Goal: Information Seeking & Learning: Find specific page/section

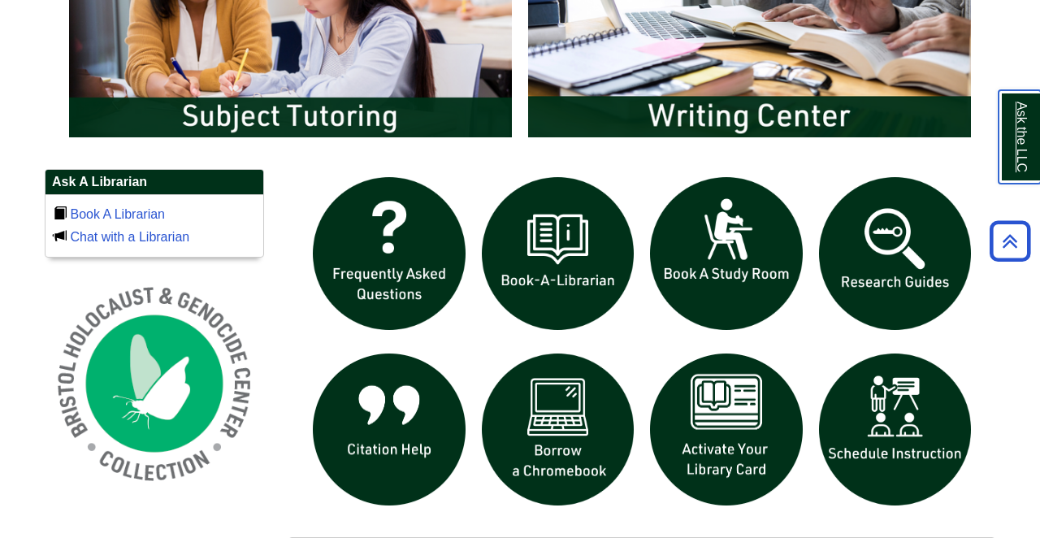
scroll to position [974, 0]
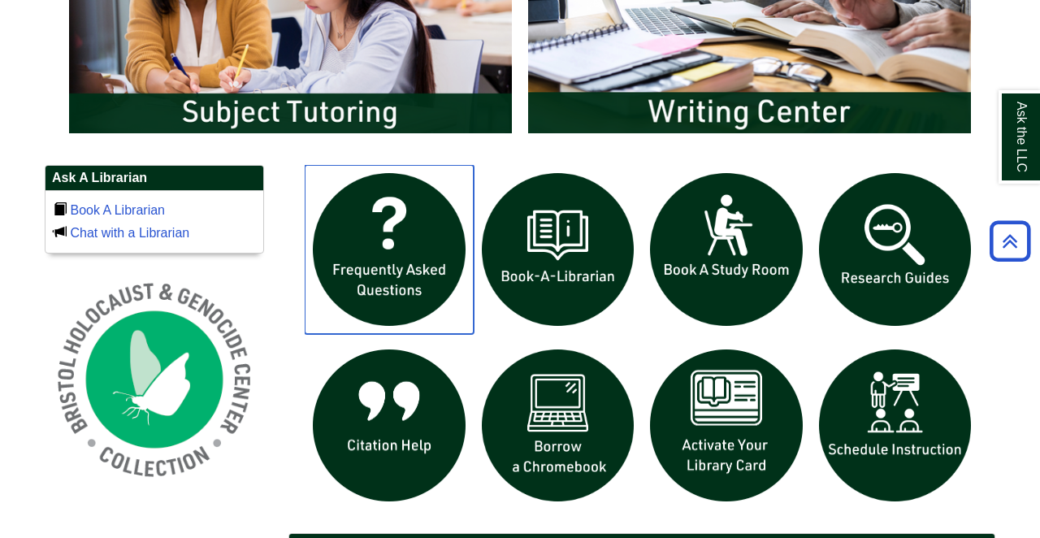
click at [409, 229] on img "slideshow" at bounding box center [389, 249] width 169 height 169
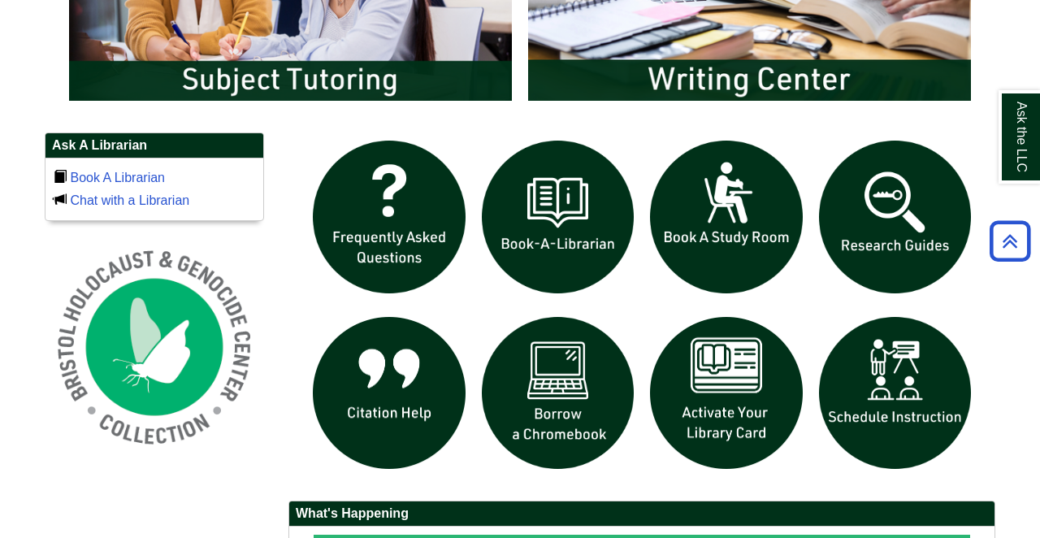
scroll to position [1011, 0]
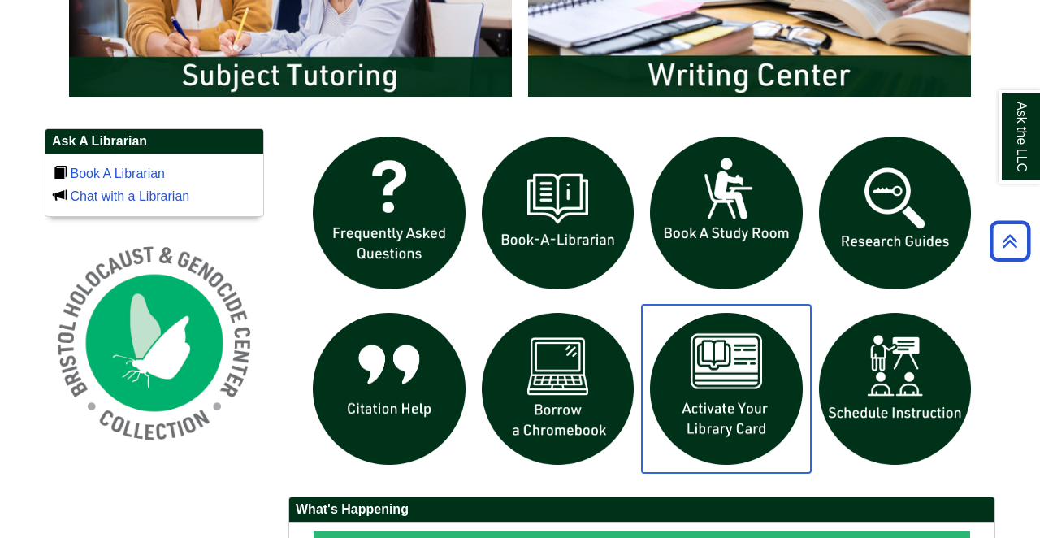
click at [744, 400] on img "slideshow" at bounding box center [726, 389] width 169 height 169
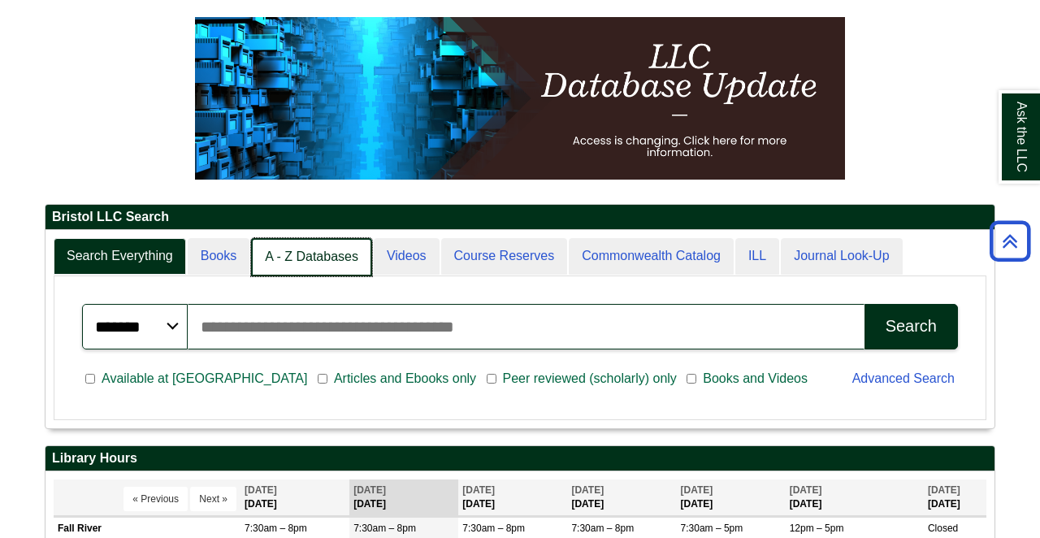
scroll to position [8, 8]
click at [333, 257] on link "A - Z Databases" at bounding box center [311, 257] width 121 height 38
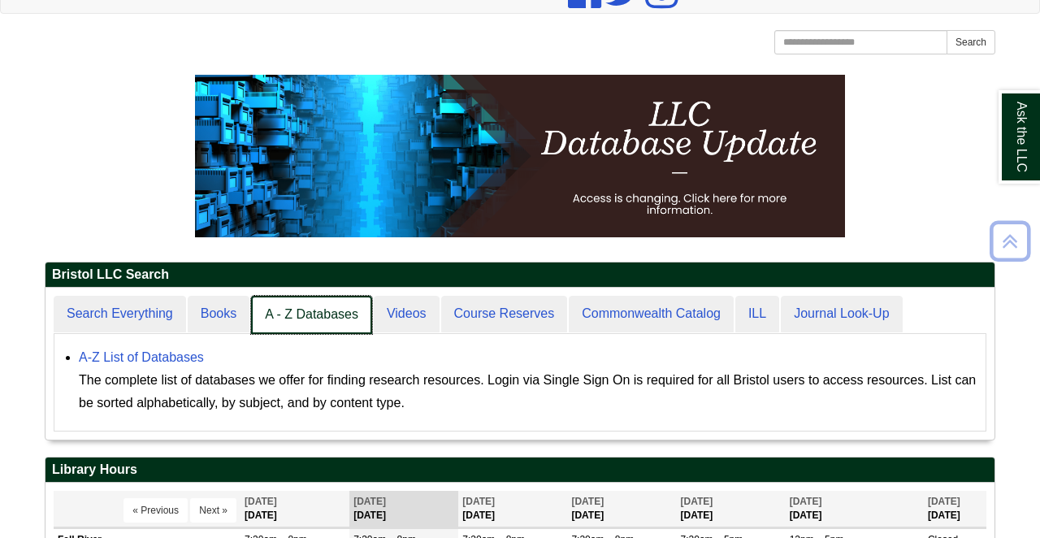
scroll to position [151, 949]
click at [303, 309] on link "A - Z Databases" at bounding box center [311, 315] width 121 height 38
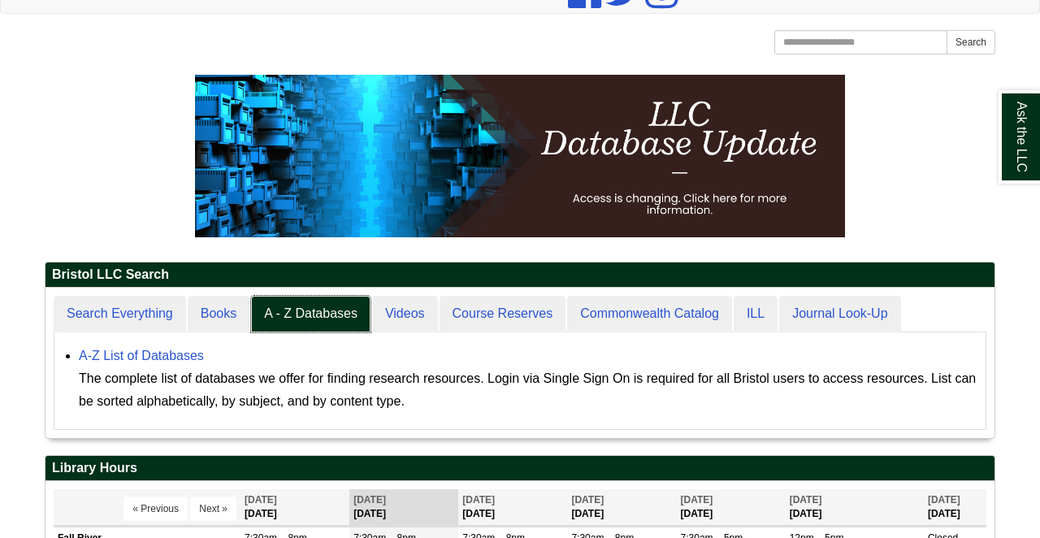
scroll to position [149, 949]
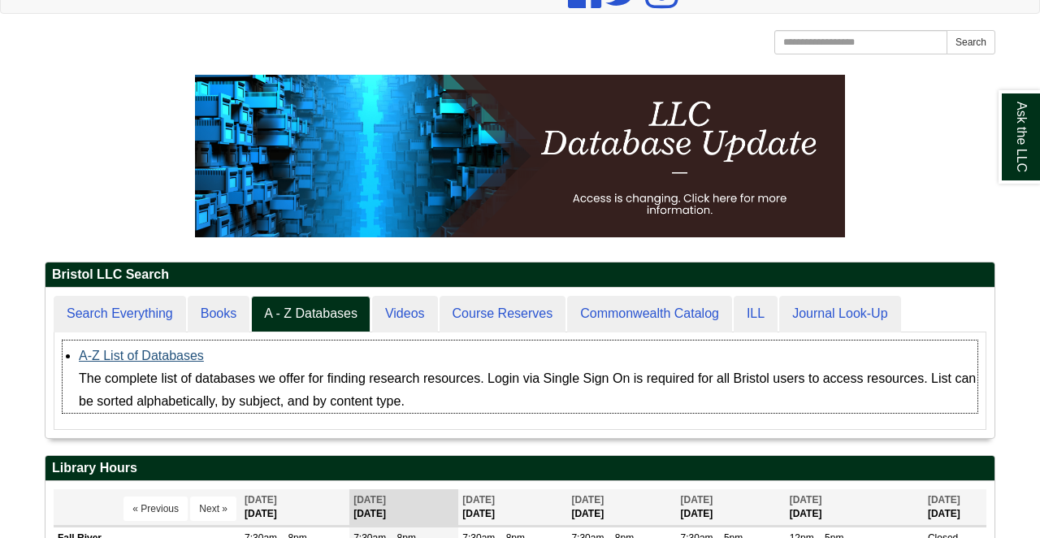
click at [164, 355] on link "A-Z List of Databases" at bounding box center [141, 355] width 125 height 14
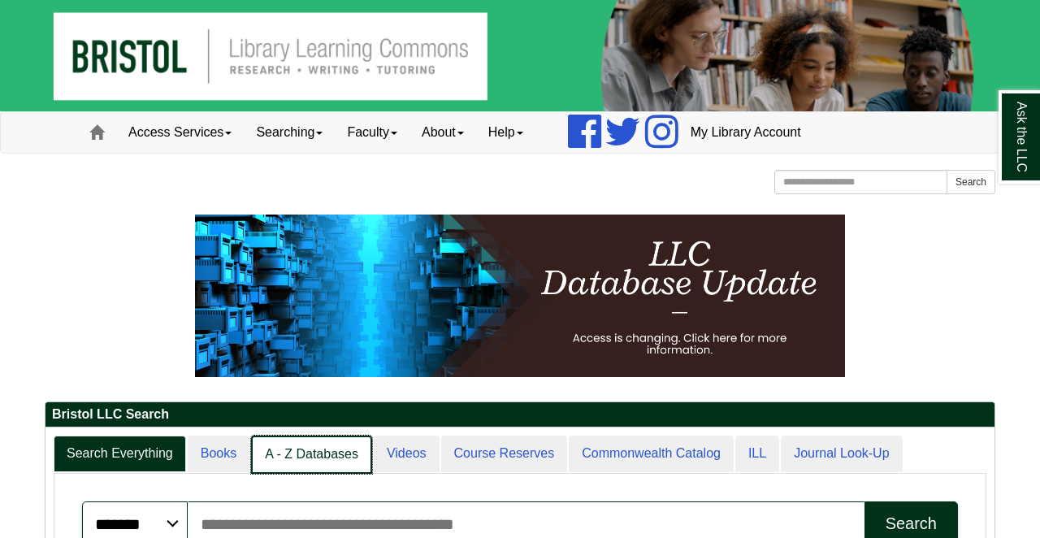
scroll to position [8, 8]
click at [323, 444] on link "A - Z Databases" at bounding box center [311, 454] width 121 height 38
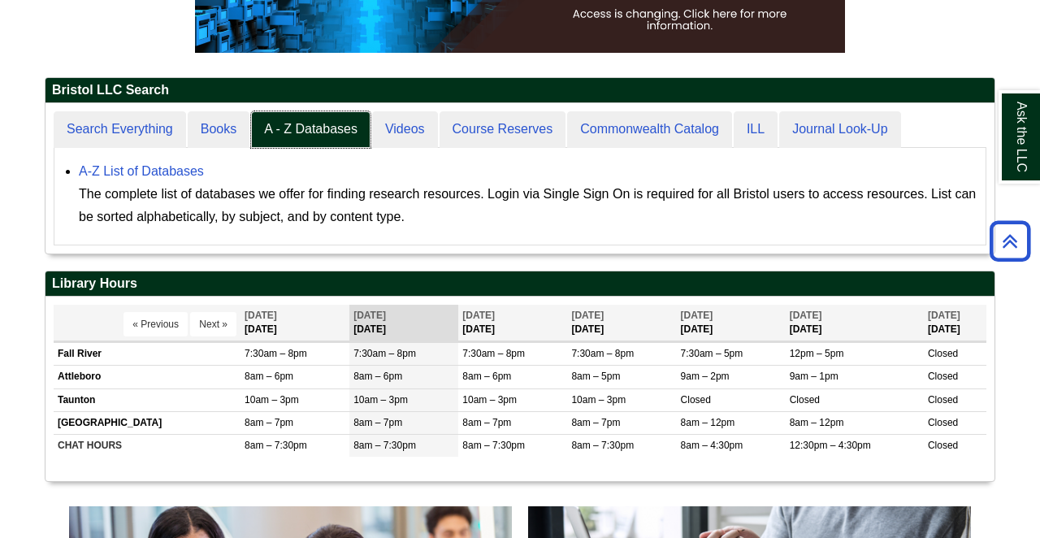
scroll to position [316, 0]
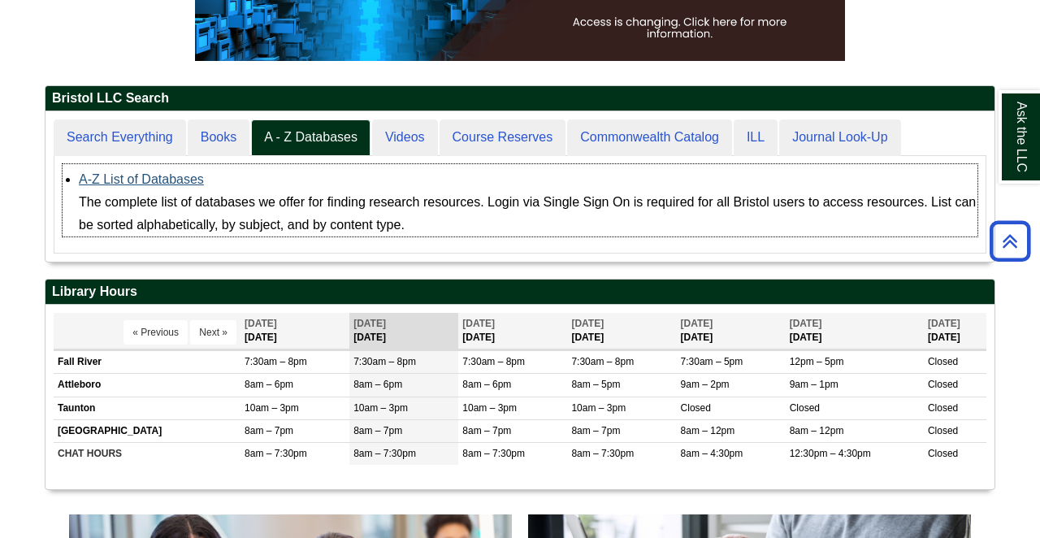
click at [102, 175] on link "A-Z List of Databases" at bounding box center [141, 179] width 125 height 14
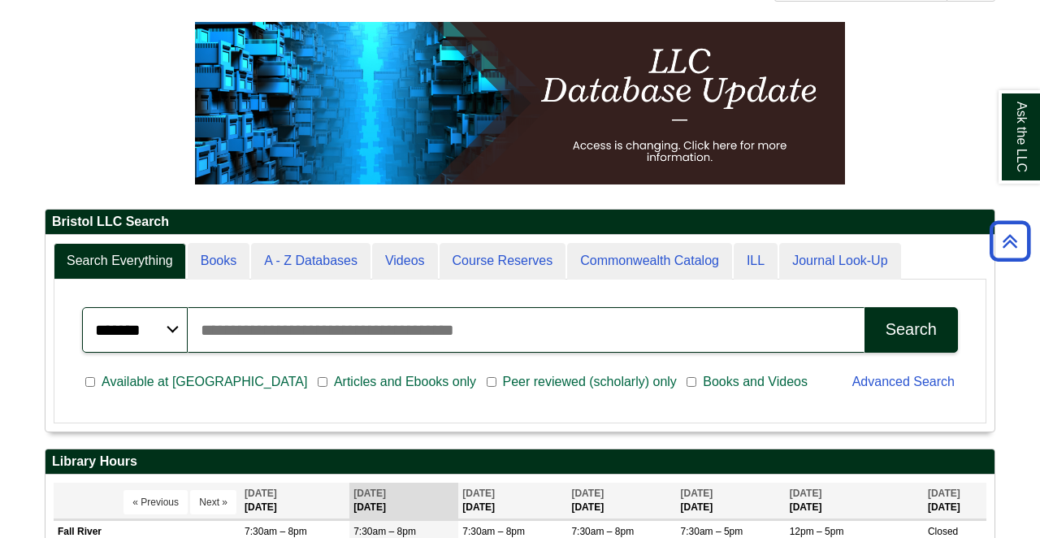
scroll to position [187, 0]
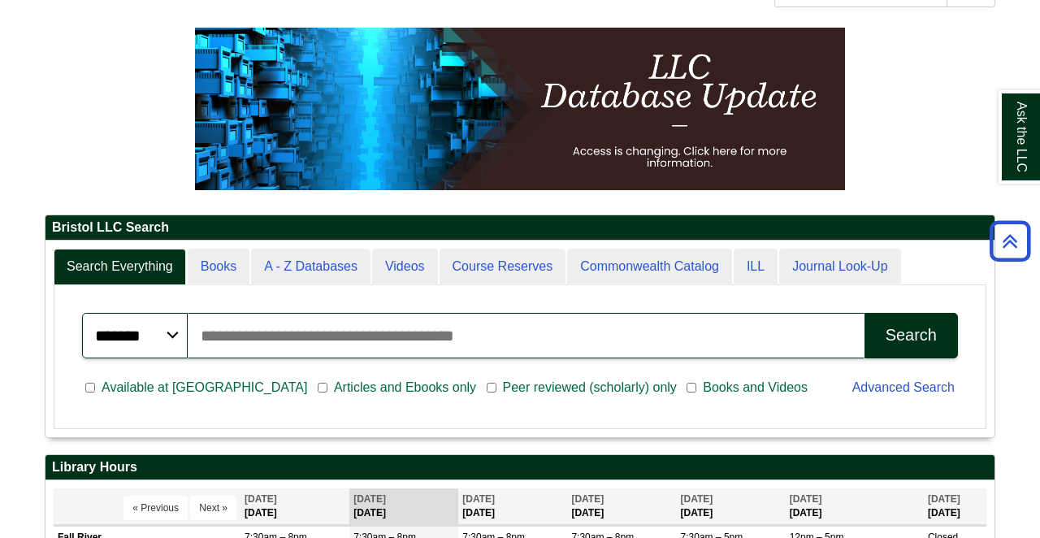
click at [271, 344] on input "Search articles, books, journals & more" at bounding box center [526, 335] width 677 height 45
type input "*********"
click at [911, 335] on button "Search" at bounding box center [910, 335] width 93 height 45
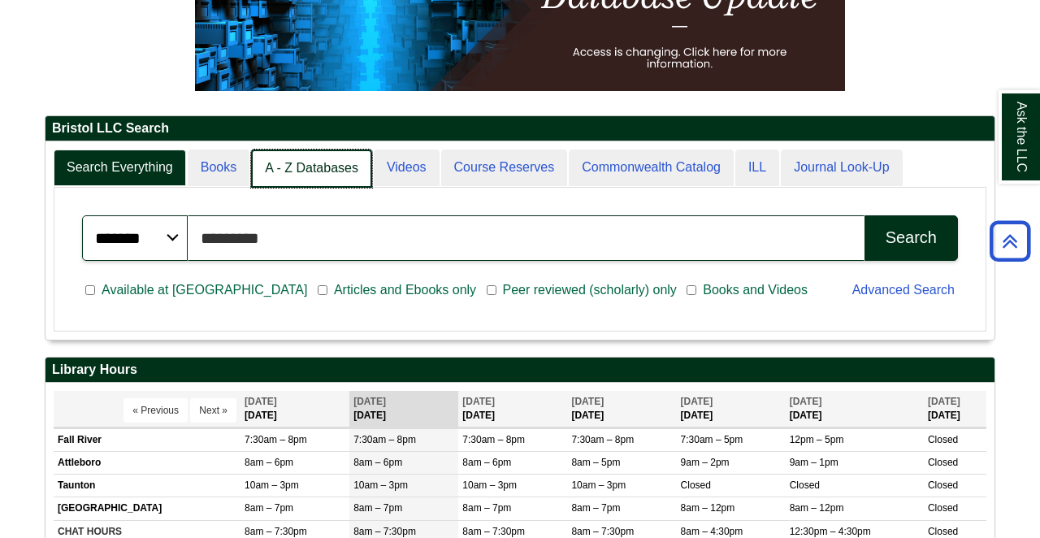
scroll to position [197, 949]
click at [324, 164] on link "A - Z Databases" at bounding box center [311, 168] width 121 height 38
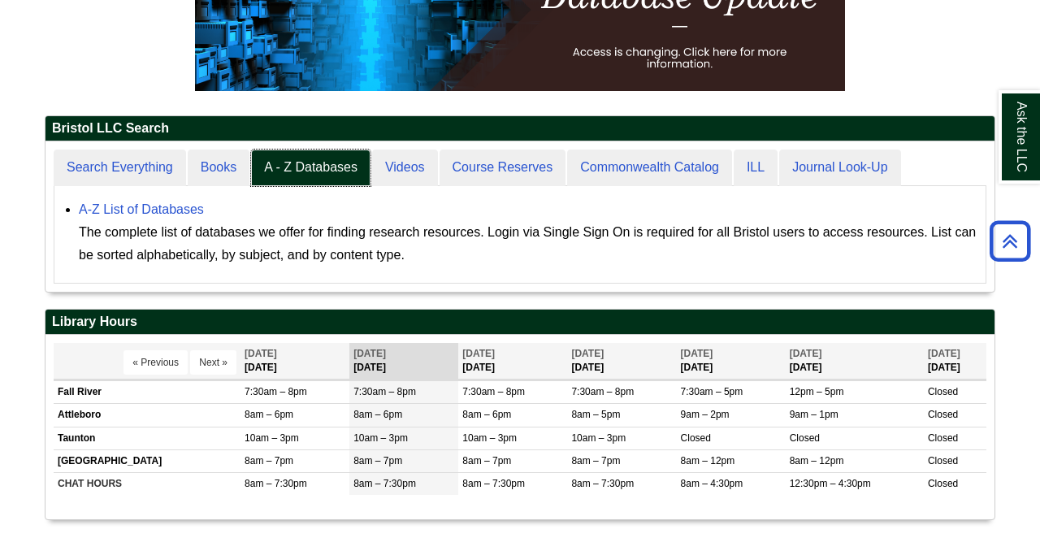
scroll to position [149, 949]
click at [170, 212] on link "A-Z List of Databases" at bounding box center [141, 209] width 125 height 14
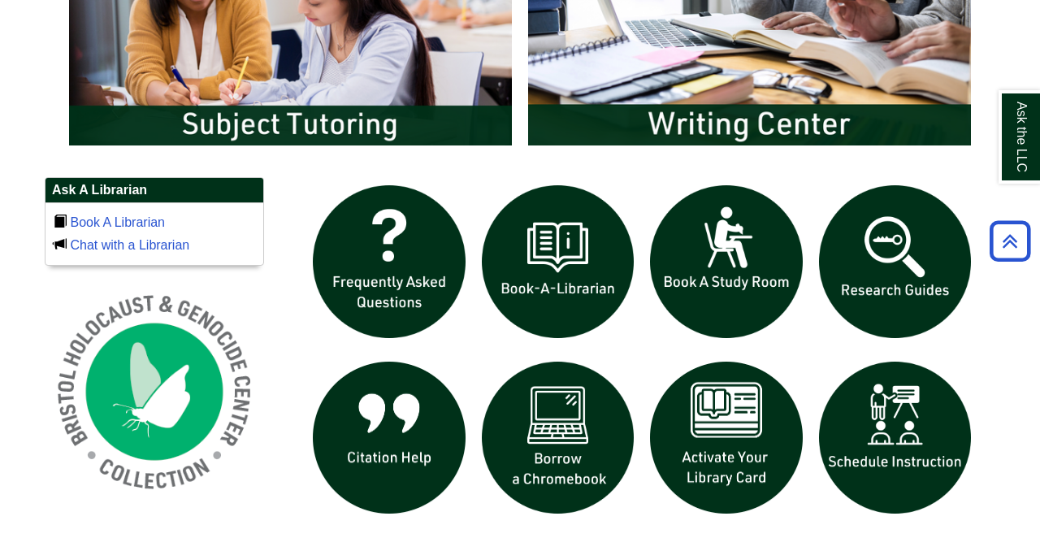
scroll to position [960, 0]
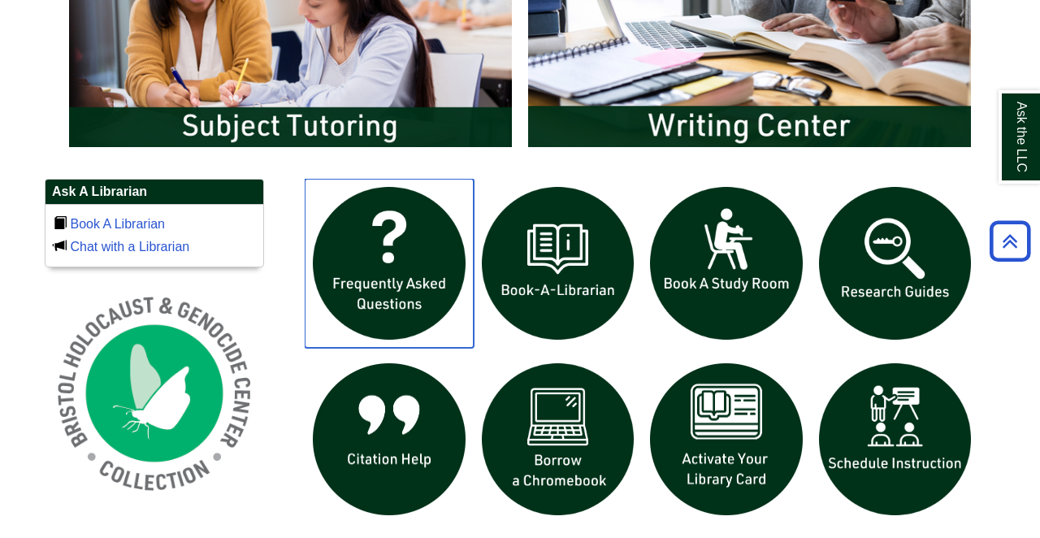
click at [393, 240] on img "slideshow" at bounding box center [389, 263] width 169 height 169
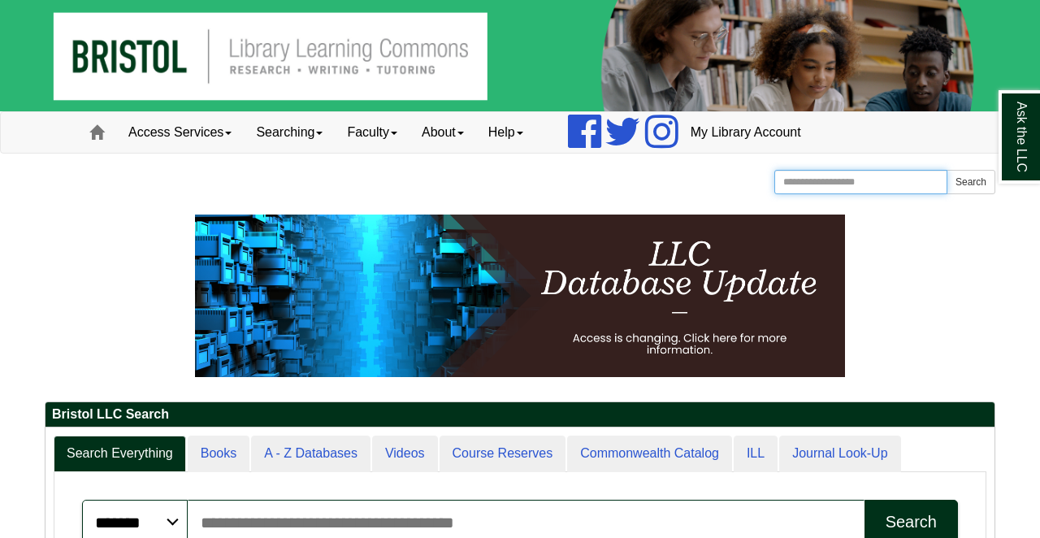
click at [833, 183] on input "Search the Website" at bounding box center [860, 182] width 173 height 24
type input "****"
click at [970, 182] on button "Search" at bounding box center [970, 182] width 49 height 24
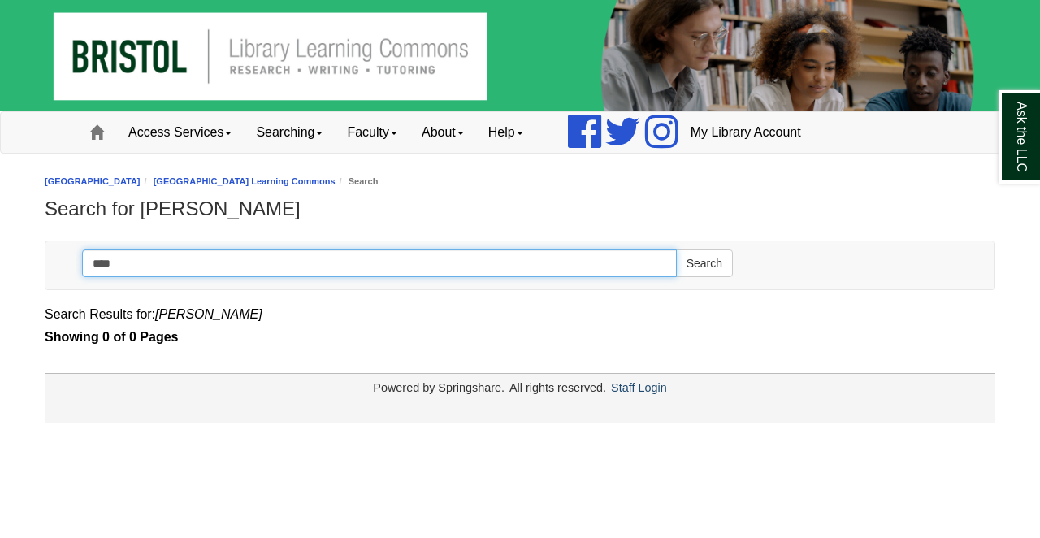
click at [292, 261] on input "****" at bounding box center [379, 263] width 595 height 28
type input "*****"
click at [703, 263] on button "Search" at bounding box center [704, 263] width 57 height 28
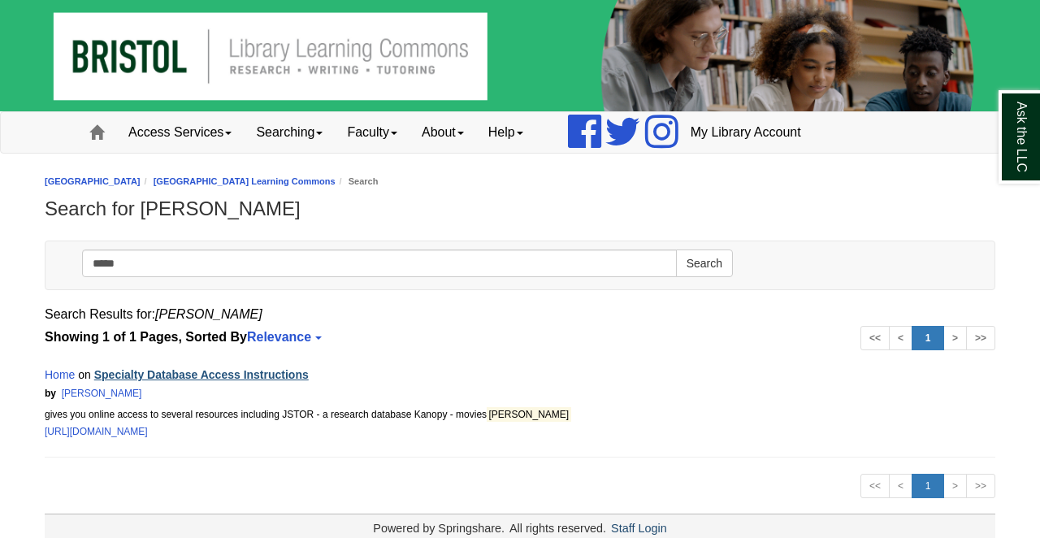
click at [143, 376] on link "Specialty Database Access Instructions" at bounding box center [201, 374] width 214 height 13
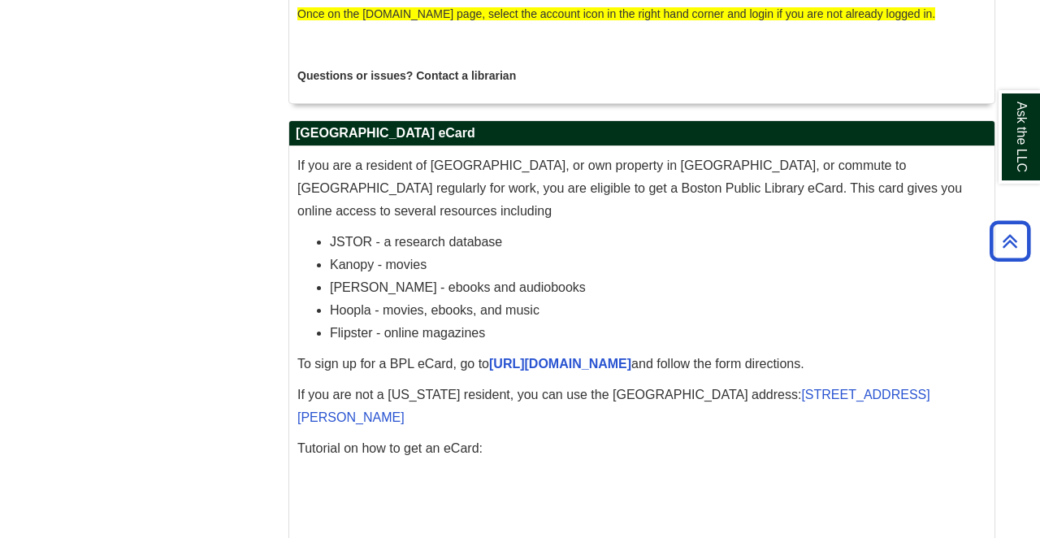
scroll to position [4845, 0]
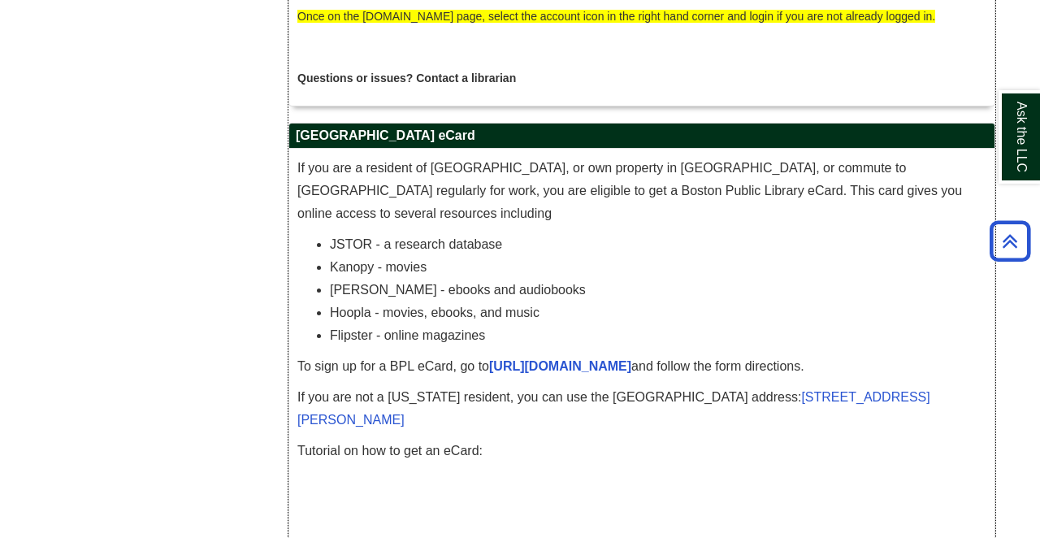
click at [448, 279] on li "Libby - ebooks and audiobooks" at bounding box center [658, 290] width 656 height 23
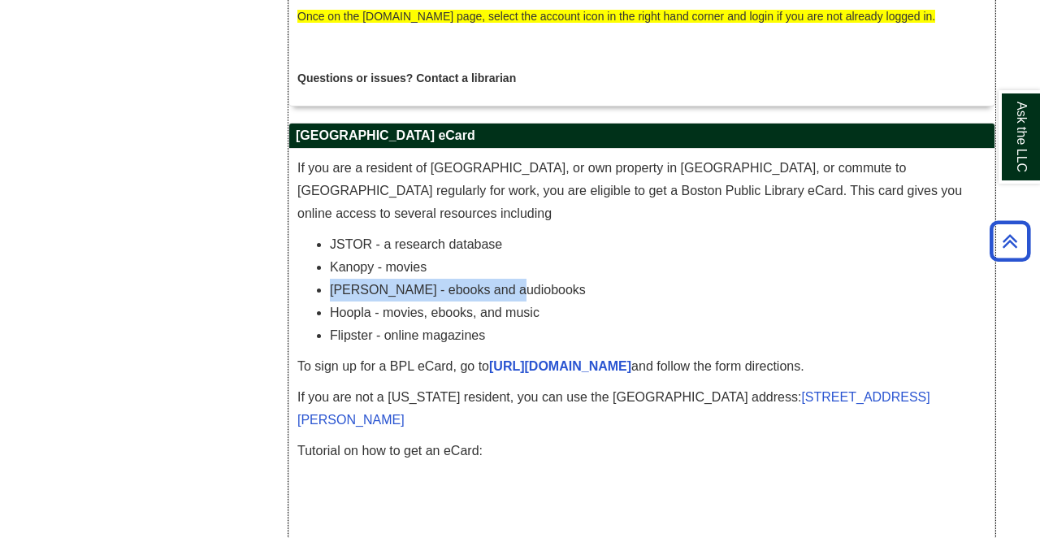
drag, startPoint x: 504, startPoint y: 267, endPoint x: 323, endPoint y: 273, distance: 181.2
click at [323, 273] on ul "JSTOR - a research database Kanopy - movies Libby - ebooks and audiobooks Hoopl…" at bounding box center [641, 290] width 689 height 114
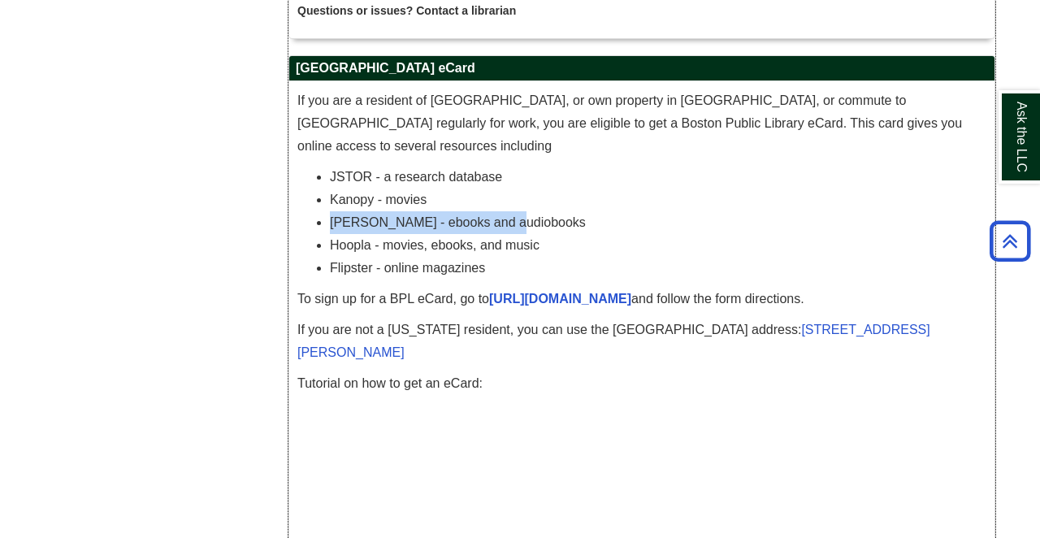
scroll to position [4907, 0]
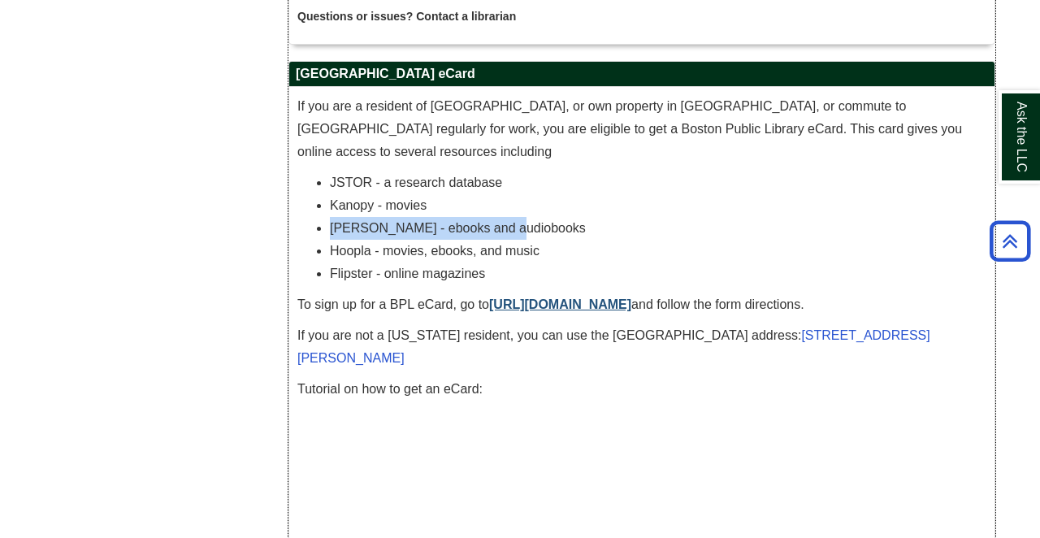
click at [530, 297] on link "https://www.bpl.org/ecard" at bounding box center [560, 304] width 142 height 14
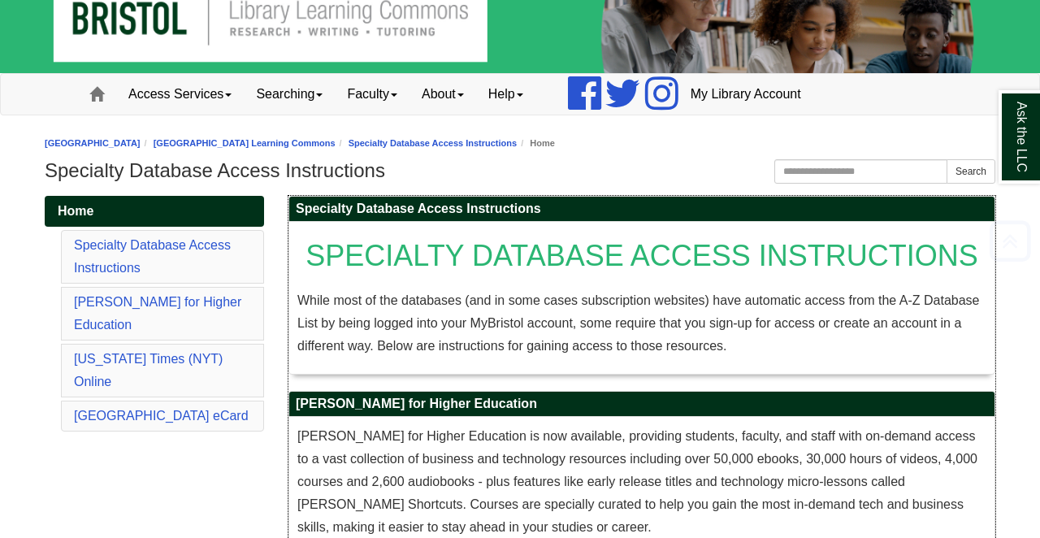
scroll to position [36, 0]
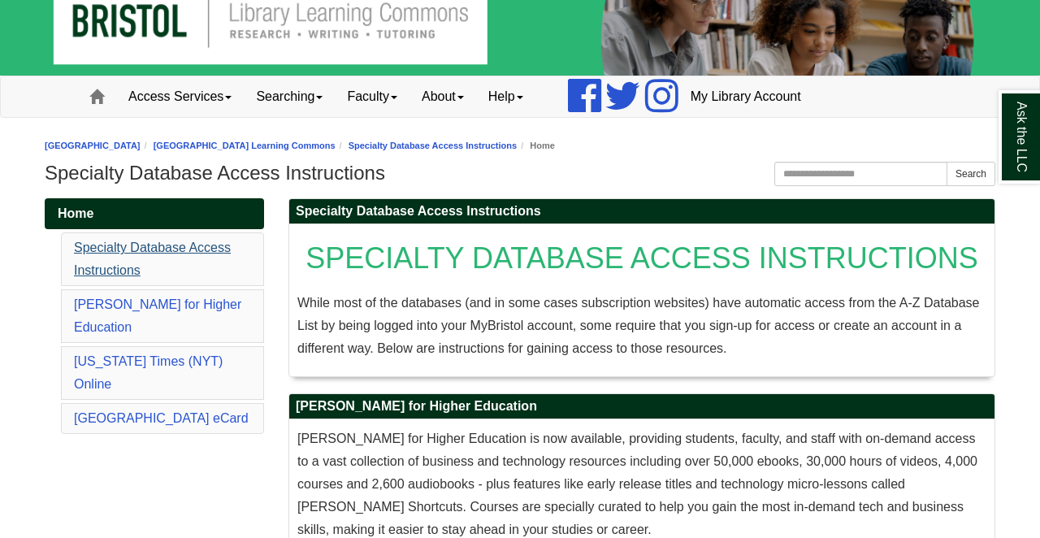
click at [200, 249] on link "Specialty Database Access Instructions" at bounding box center [152, 258] width 157 height 37
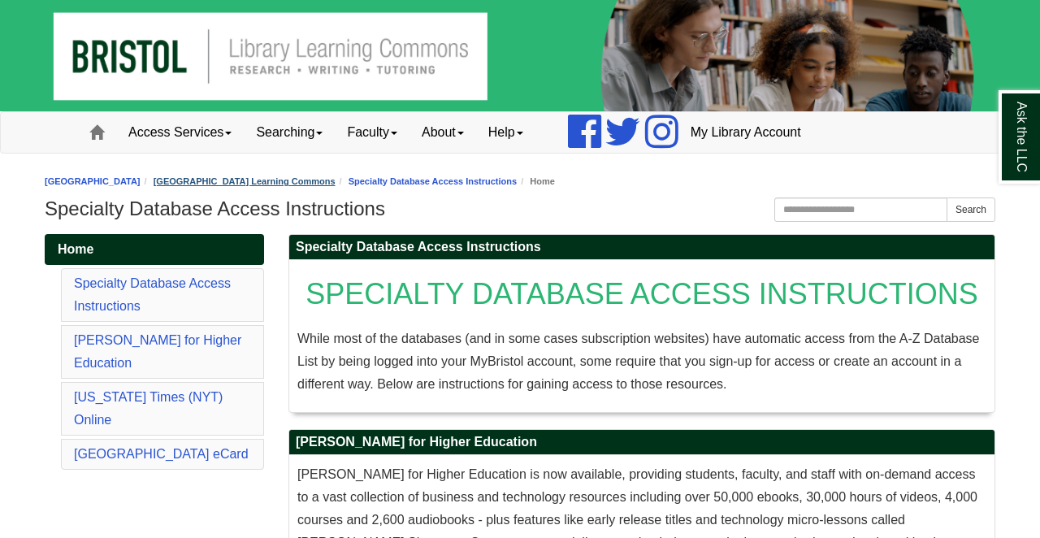
click at [301, 176] on li "[GEOGRAPHIC_DATA] Learning Commons" at bounding box center [238, 181] width 195 height 15
click at [300, 181] on link "[GEOGRAPHIC_DATA] Learning Commons" at bounding box center [245, 181] width 182 height 10
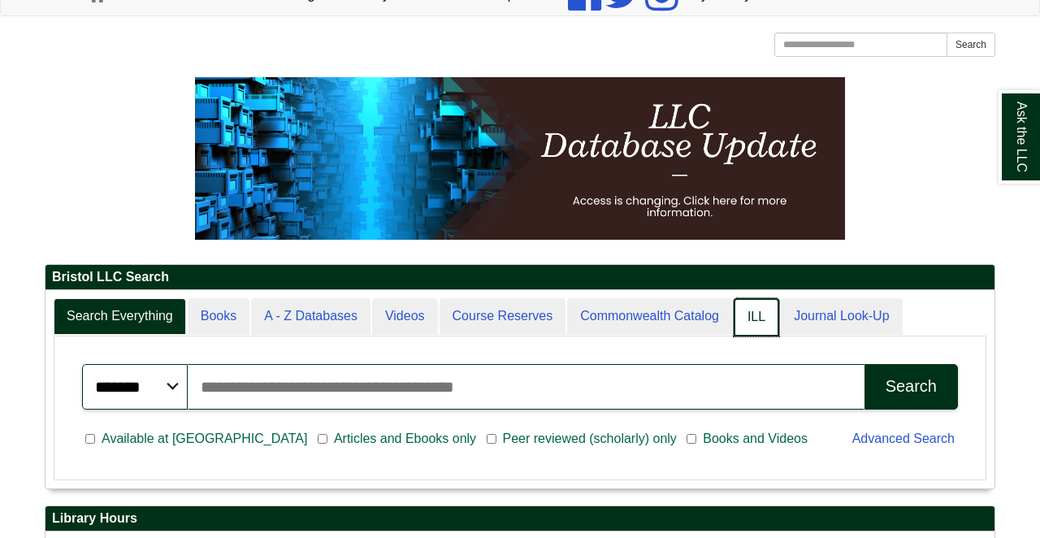
scroll to position [8, 8]
click at [755, 323] on link "ILL" at bounding box center [756, 317] width 45 height 38
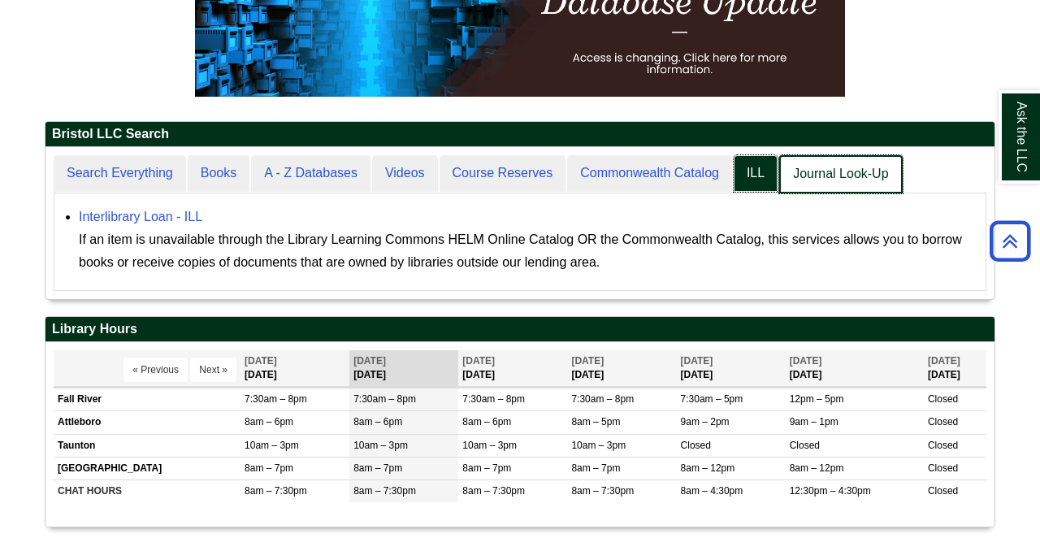
scroll to position [151, 949]
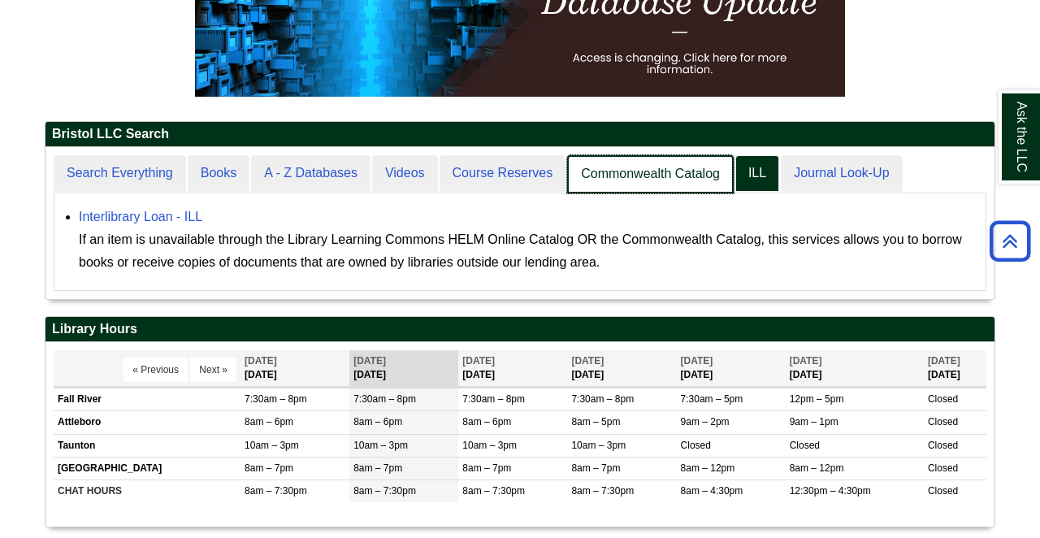
click at [657, 176] on link "Commonwealth Catalog" at bounding box center [650, 174] width 167 height 38
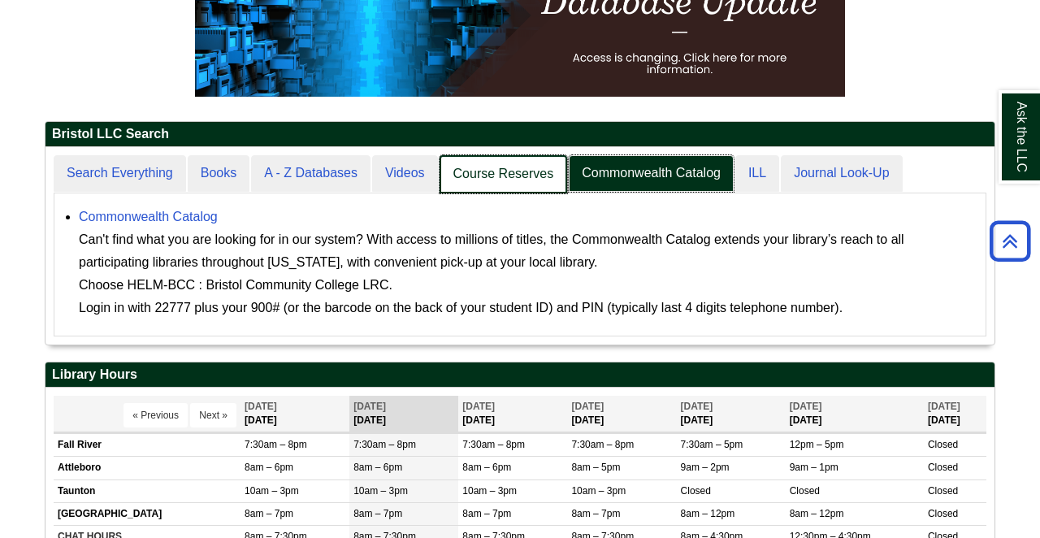
scroll to position [8, 8]
click at [532, 170] on link "Course Reserves" at bounding box center [503, 174] width 128 height 38
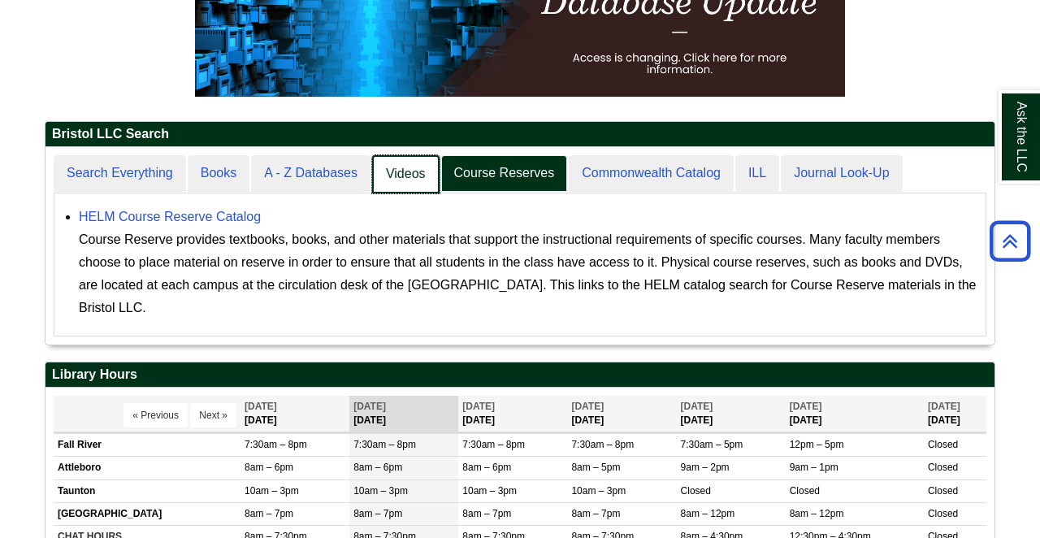
click at [398, 163] on link "Videos" at bounding box center [405, 174] width 67 height 38
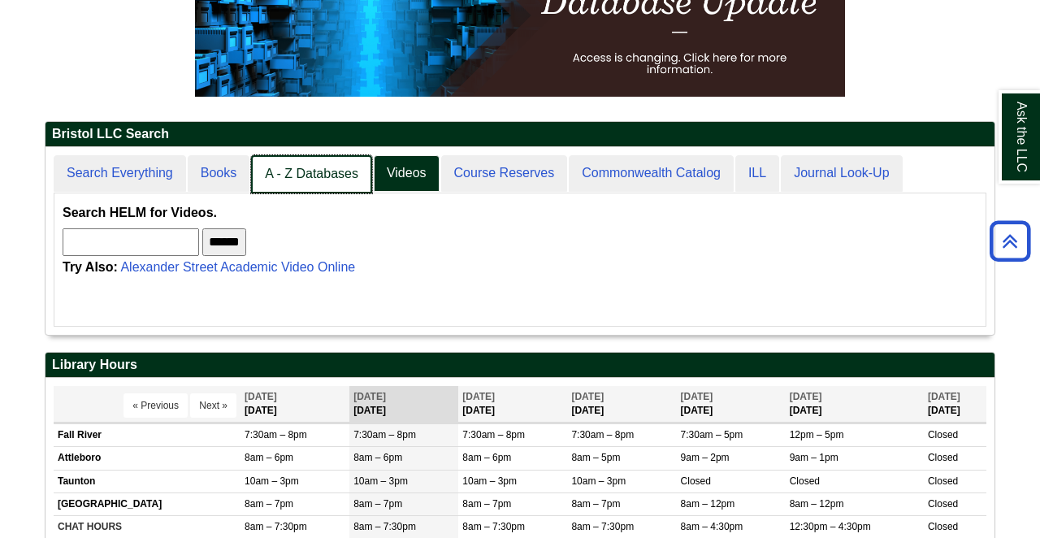
click at [313, 167] on link "A - Z Databases" at bounding box center [311, 174] width 121 height 38
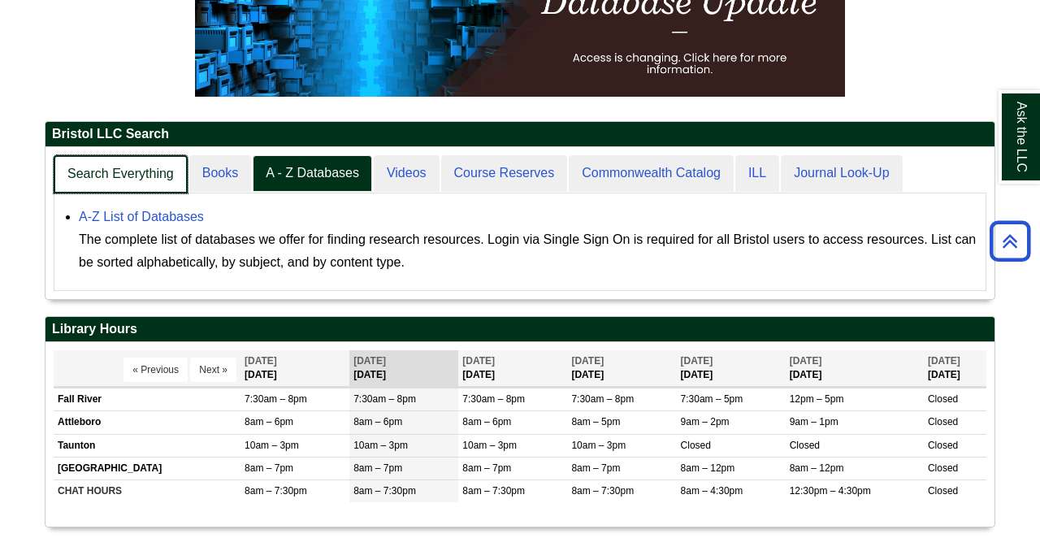
click at [154, 181] on link "Search Everything" at bounding box center [121, 174] width 134 height 38
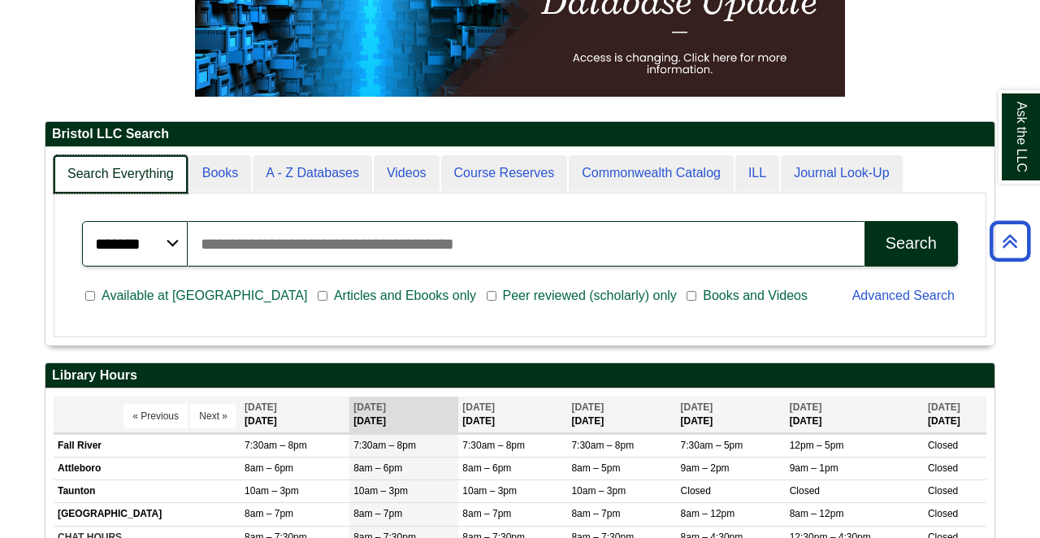
scroll to position [8, 8]
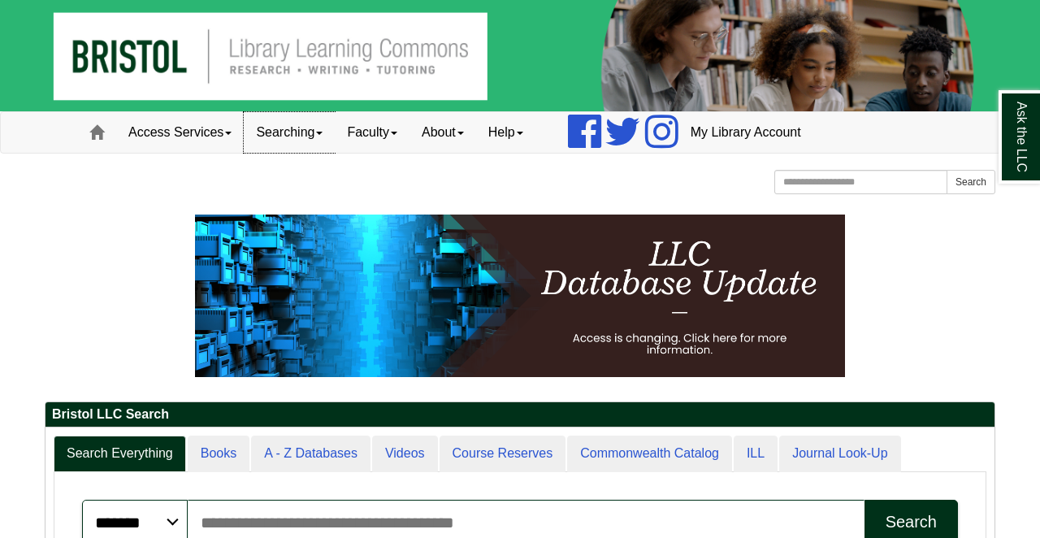
click at [305, 132] on link "Searching" at bounding box center [289, 132] width 91 height 41
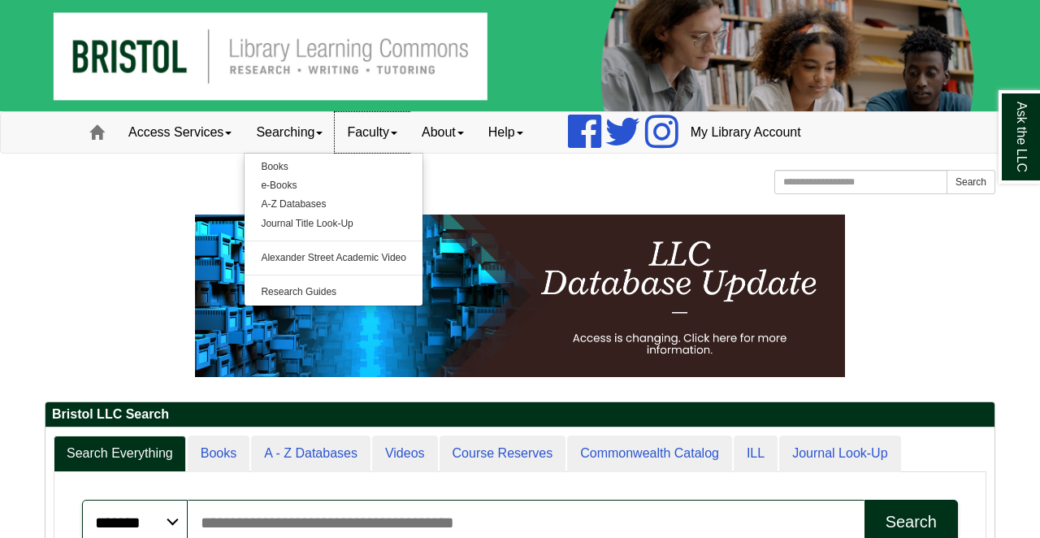
click at [374, 131] on link "Faculty" at bounding box center [372, 132] width 75 height 41
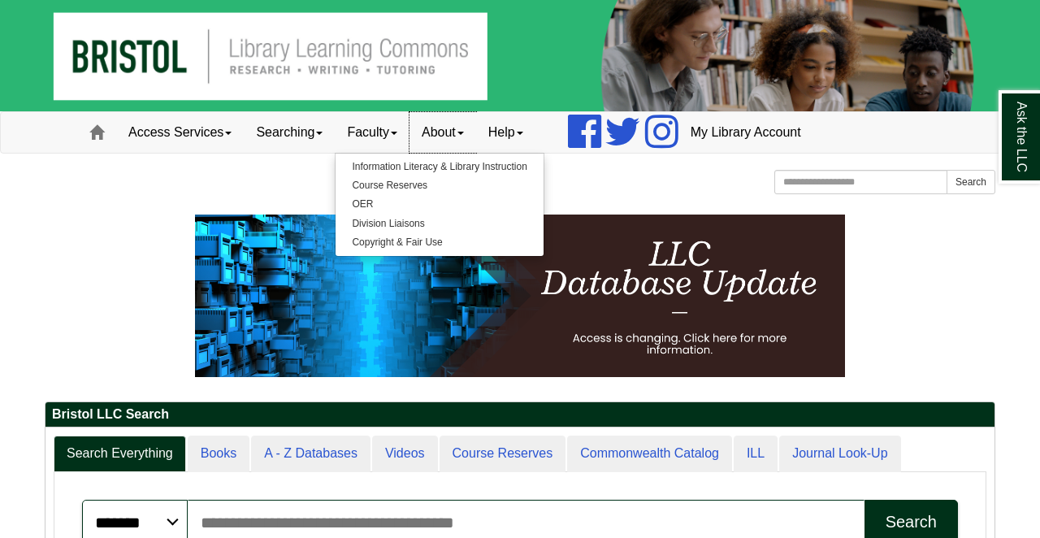
click at [452, 132] on link "About" at bounding box center [442, 132] width 67 height 41
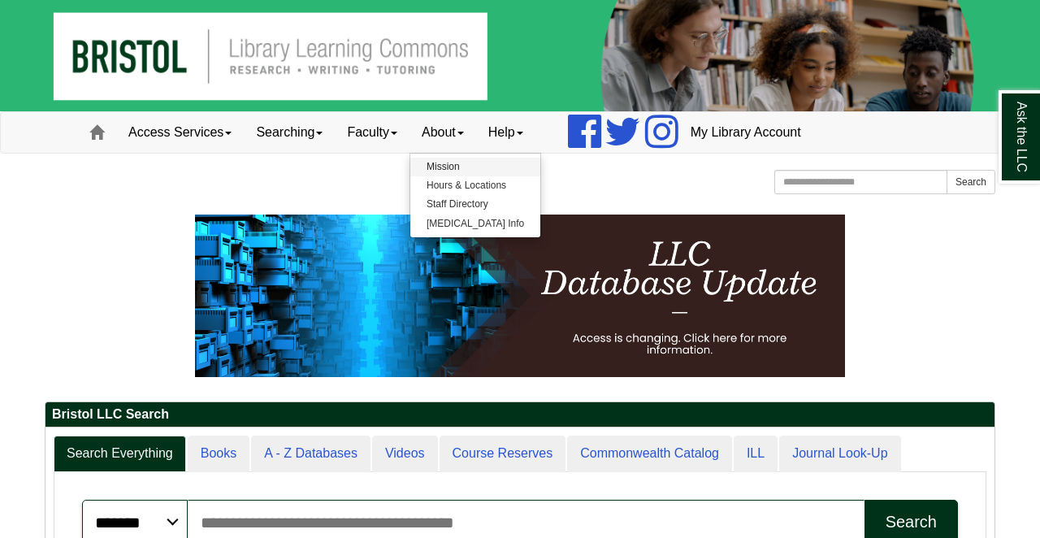
click at [475, 159] on link "Mission" at bounding box center [475, 167] width 130 height 19
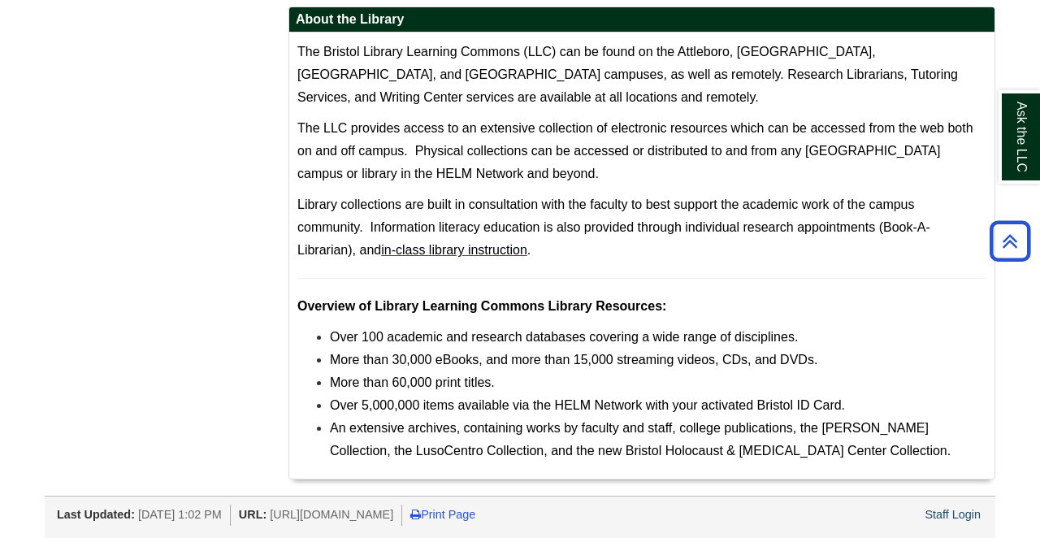
scroll to position [558, 0]
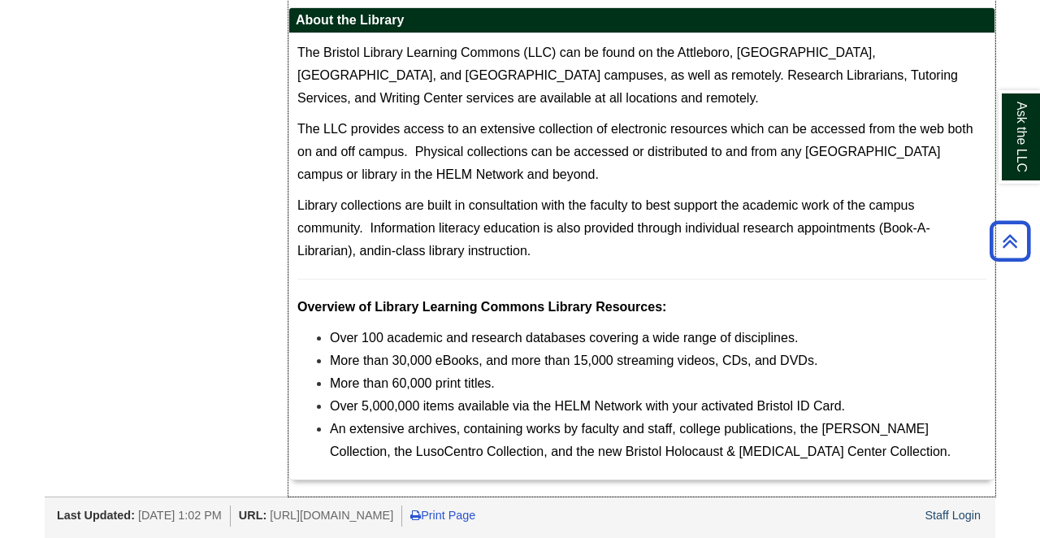
click at [479, 403] on span "Over 5,000,000 items available via the HELM Network with your activated Bristol…" at bounding box center [587, 406] width 515 height 14
drag, startPoint x: 410, startPoint y: 400, endPoint x: 522, endPoint y: 406, distance: 112.2
click at [525, 407] on span "Over 5,000,000 items available via the HELM Network with your activated Bristol…" at bounding box center [587, 406] width 515 height 14
click at [506, 430] on span "An extensive archives, containing works by faculty and staff, college publicati…" at bounding box center [640, 440] width 621 height 37
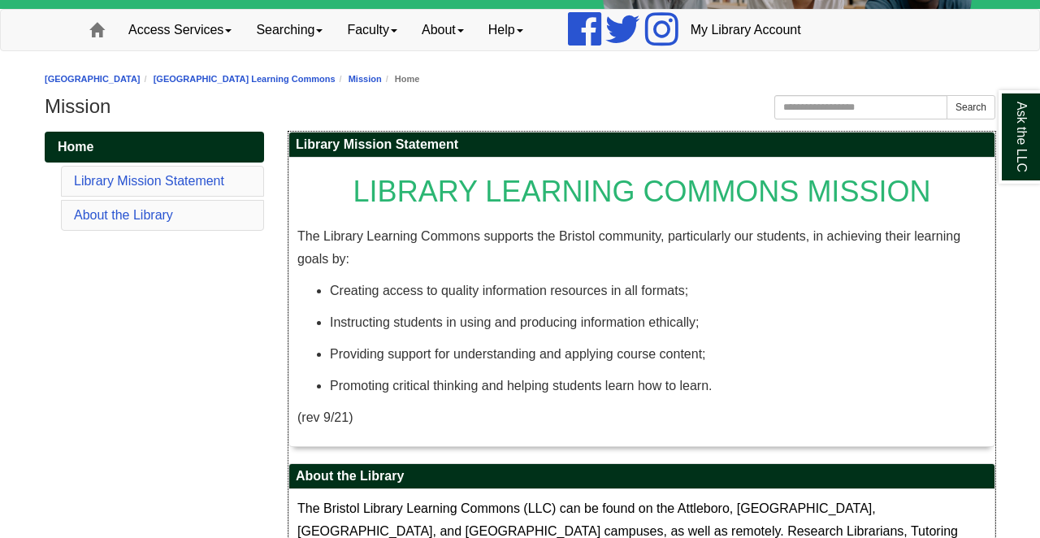
scroll to position [100, 0]
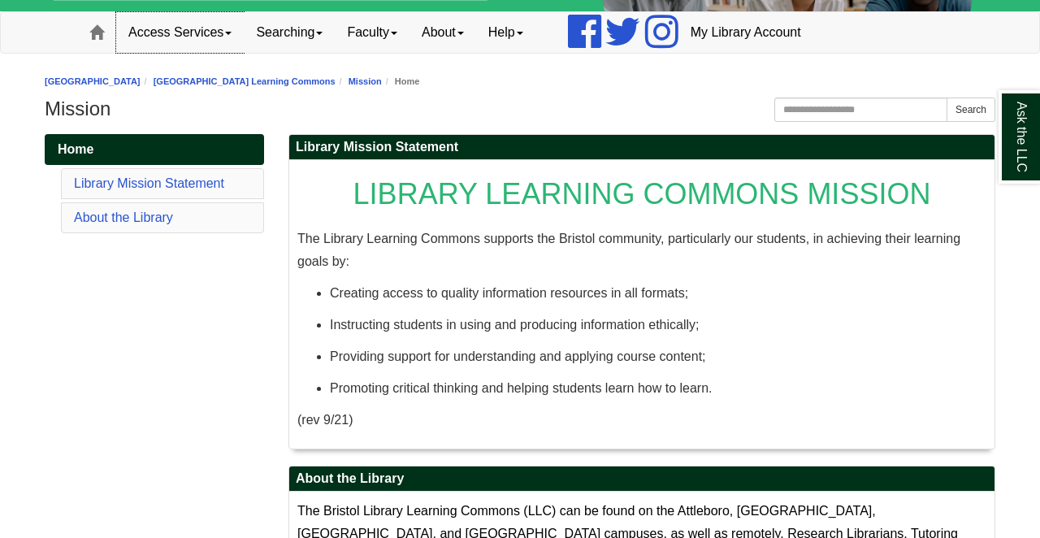
click at [162, 28] on link "Access Services" at bounding box center [180, 32] width 128 height 41
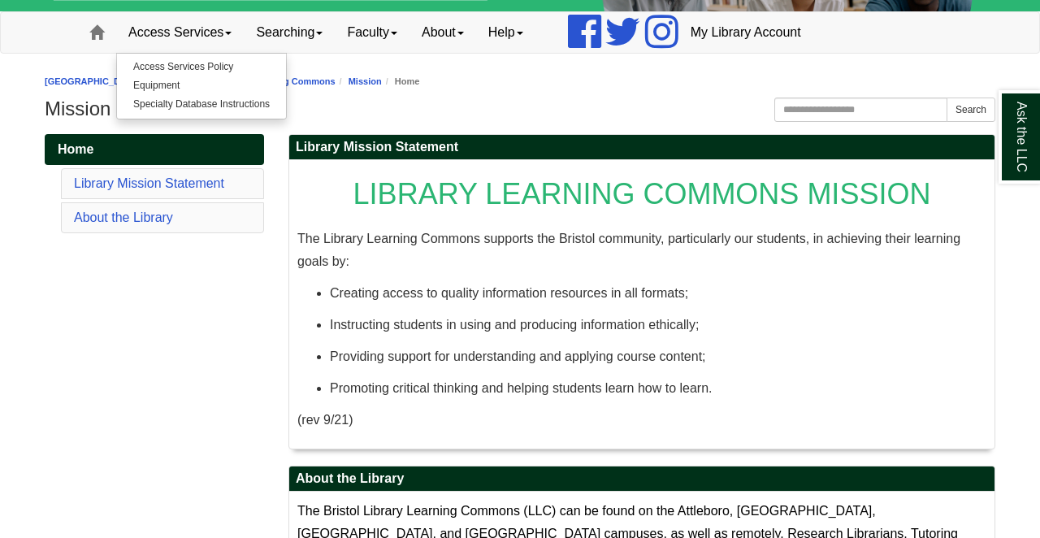
click at [345, 110] on h1 "Mission" at bounding box center [520, 108] width 950 height 23
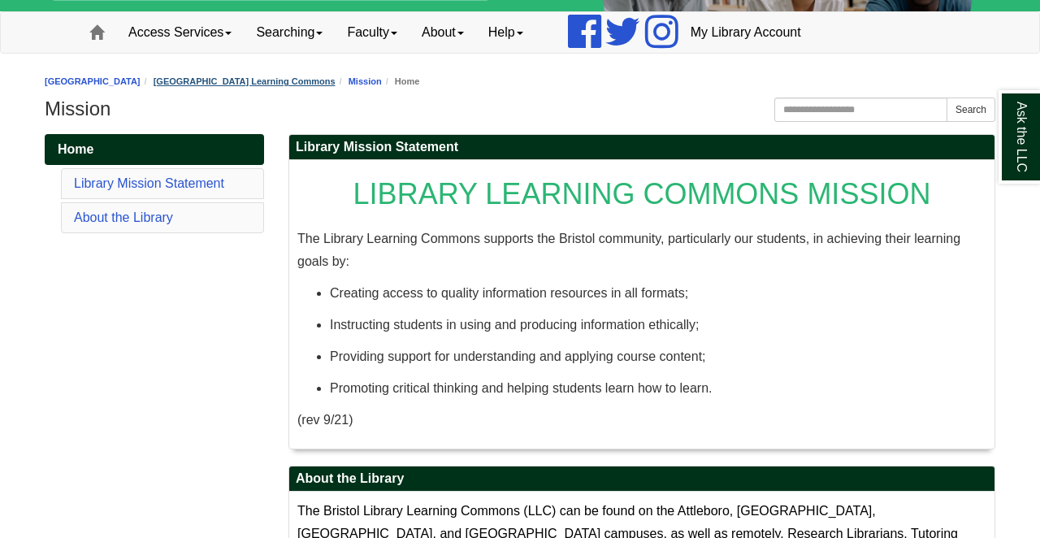
click at [323, 85] on link "[GEOGRAPHIC_DATA] Learning Commons" at bounding box center [245, 81] width 182 height 10
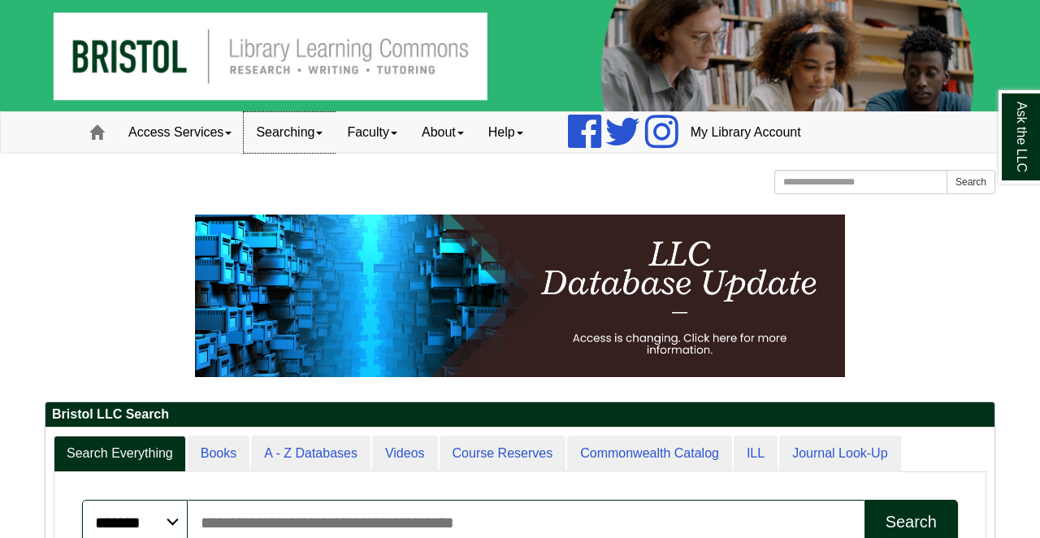
click at [300, 128] on link "Searching" at bounding box center [289, 132] width 91 height 41
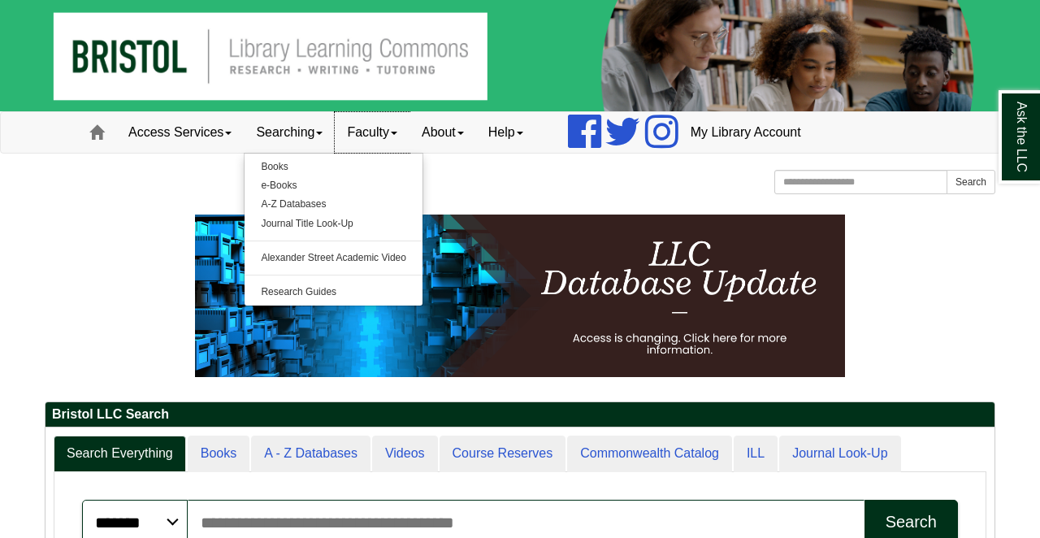
click at [381, 128] on link "Faculty" at bounding box center [372, 132] width 75 height 41
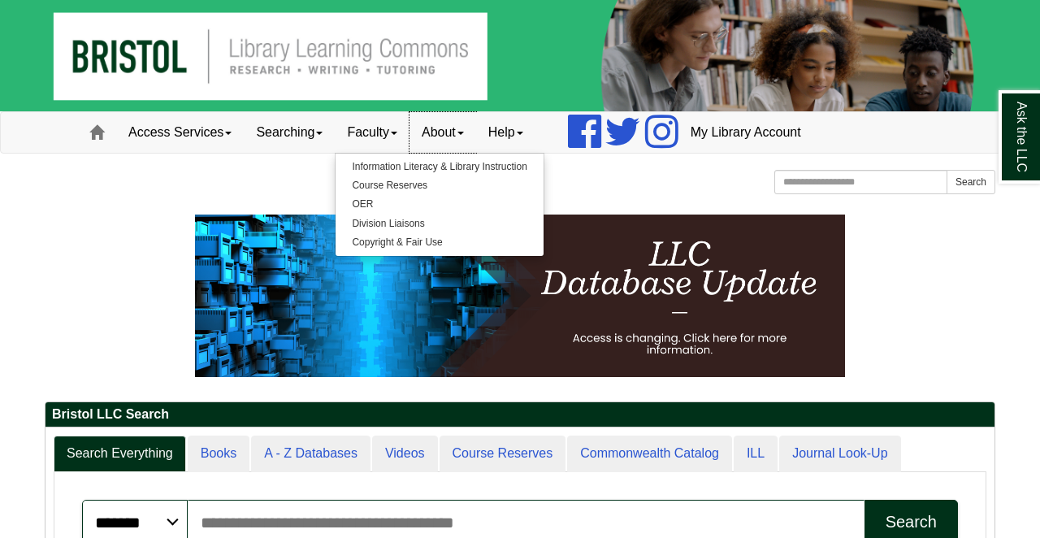
click at [448, 132] on link "About" at bounding box center [442, 132] width 67 height 41
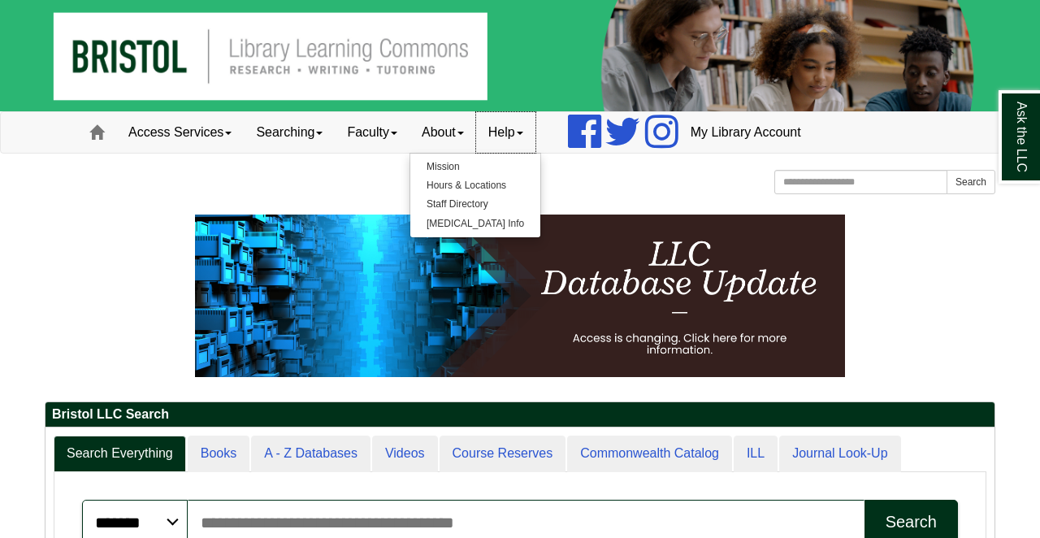
click at [510, 132] on link "Help" at bounding box center [505, 132] width 59 height 41
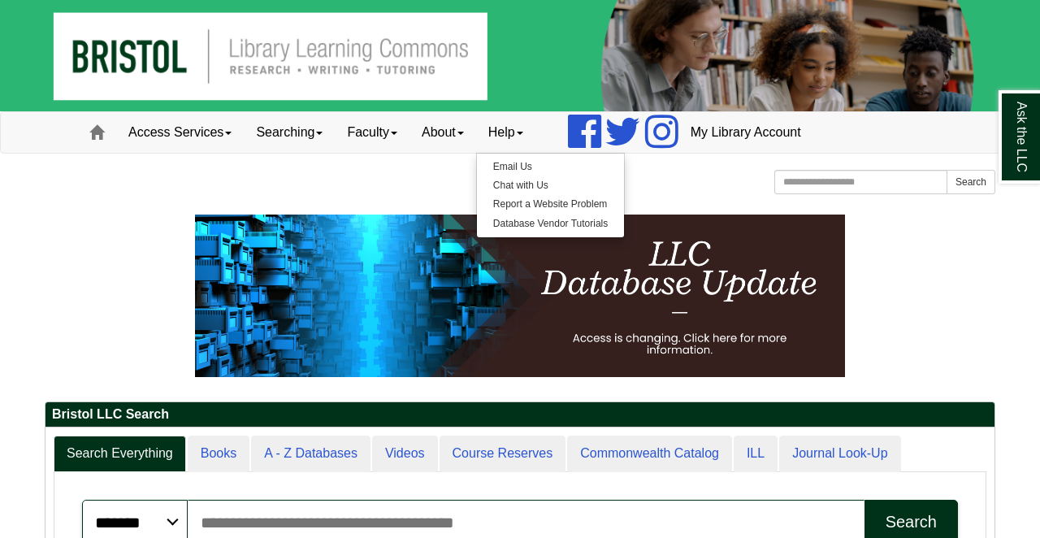
click at [722, 176] on div "Bristol Community College Bristol Community College Library Learning Commons Ho…" at bounding box center [520, 184] width 950 height 28
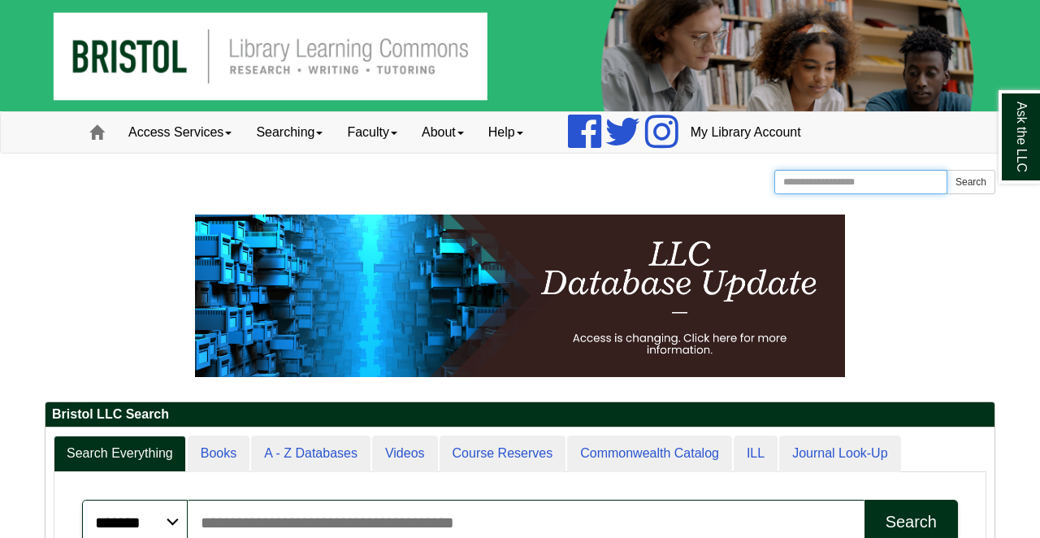
click at [808, 189] on input "Search the Website" at bounding box center [860, 182] width 173 height 24
type input "**********"
click at [970, 182] on button "Search" at bounding box center [970, 182] width 49 height 24
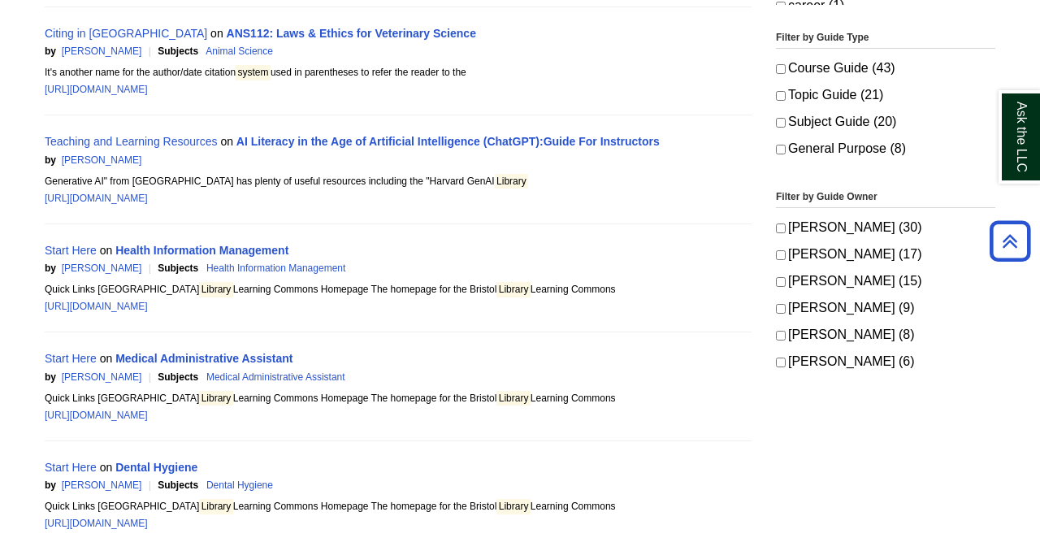
scroll to position [1098, 0]
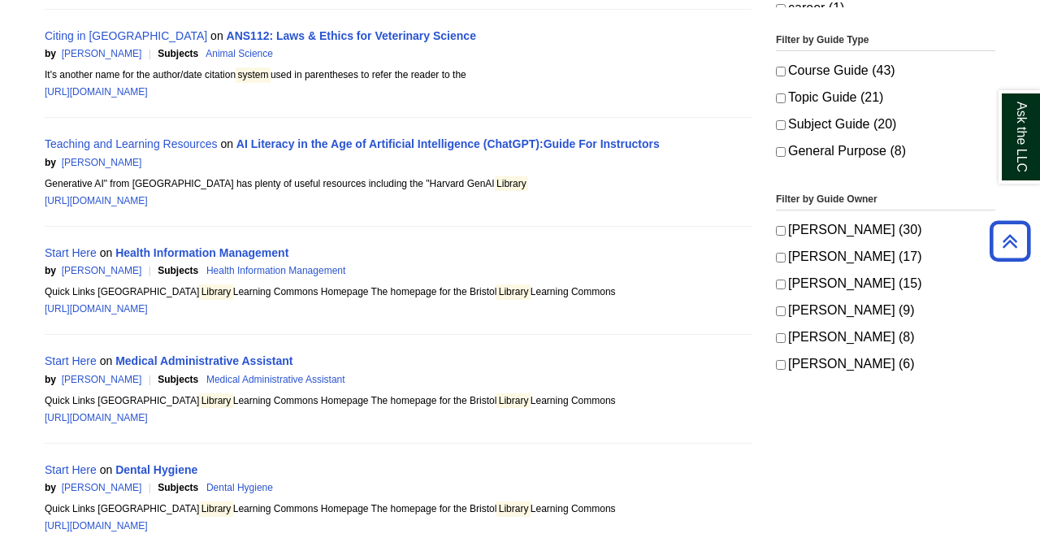
click at [831, 232] on label "[PERSON_NAME] (30)" at bounding box center [885, 230] width 219 height 23
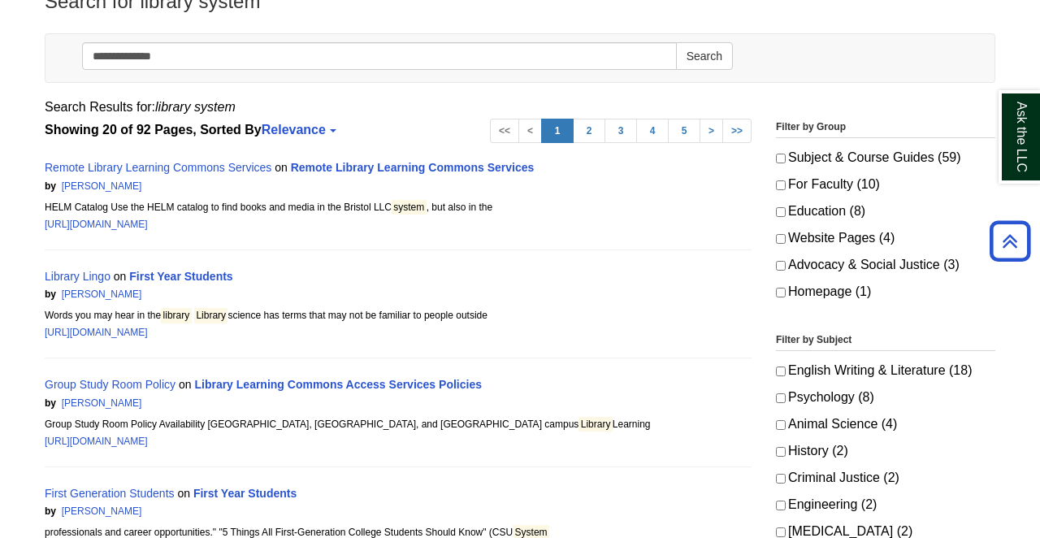
scroll to position [205, 0]
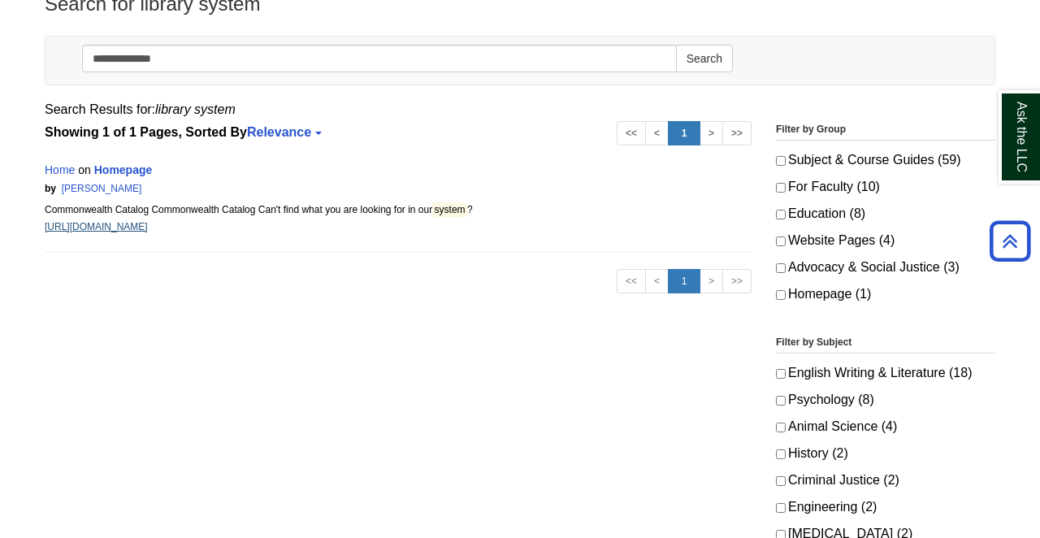
click at [148, 224] on link "[URL][DOMAIN_NAME]" at bounding box center [96, 226] width 103 height 11
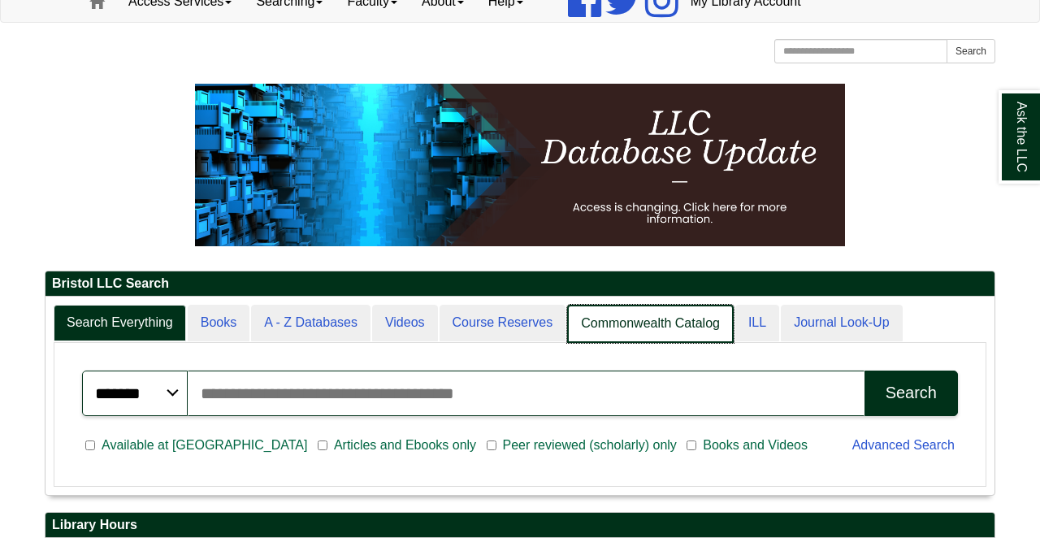
scroll to position [197, 949]
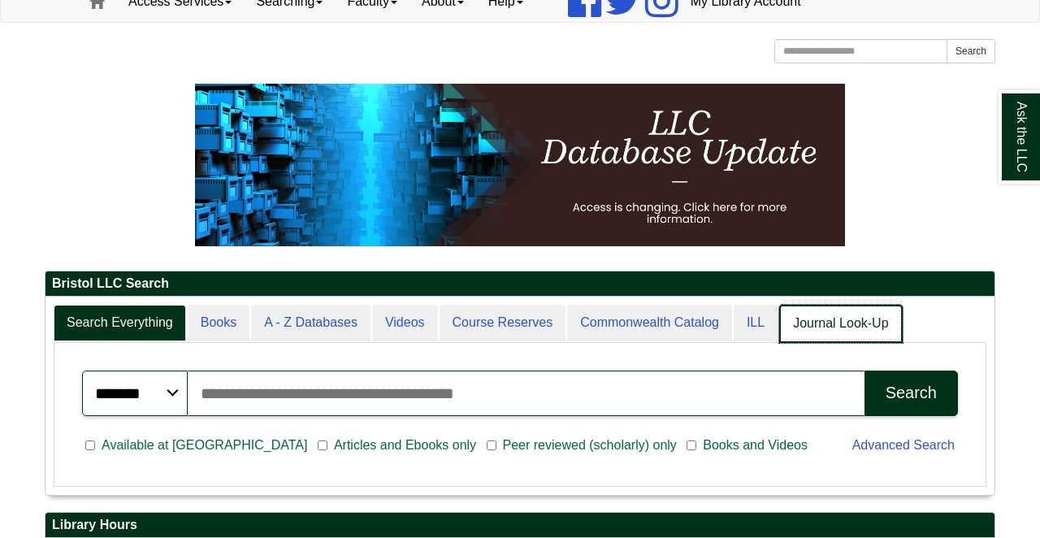
click at [816, 319] on link "Journal Look-Up" at bounding box center [840, 324] width 123 height 38
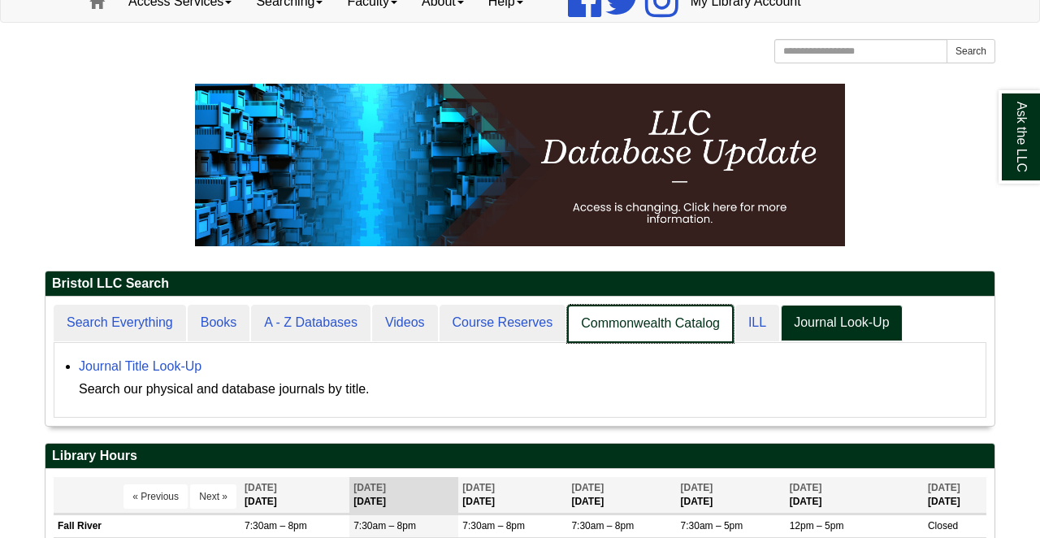
click at [688, 328] on link "Commonwealth Catalog" at bounding box center [650, 324] width 167 height 38
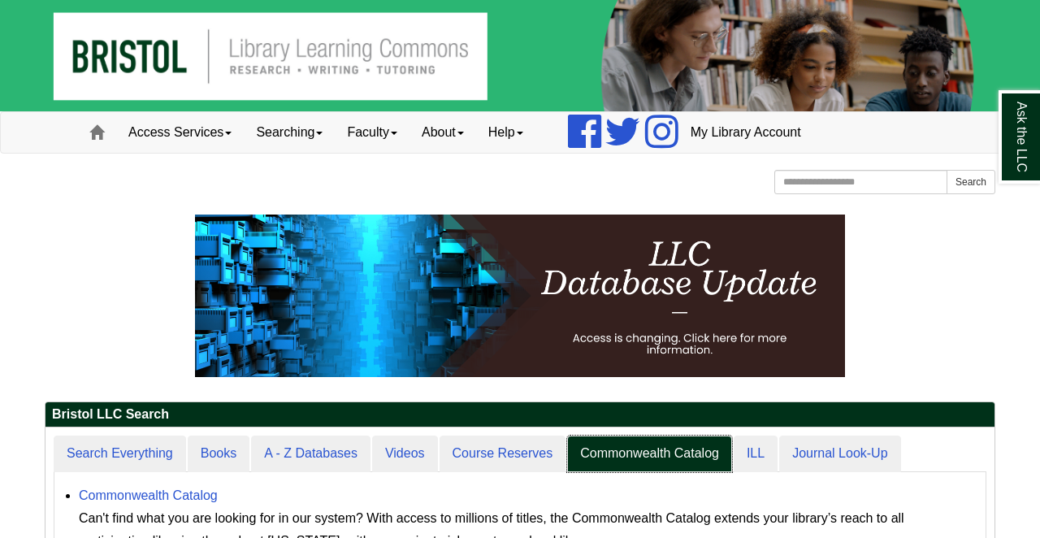
scroll to position [195, 949]
click at [798, 184] on input "Search the Website" at bounding box center [860, 182] width 173 height 24
type input "*****"
click at [970, 182] on button "Search" at bounding box center [970, 182] width 49 height 24
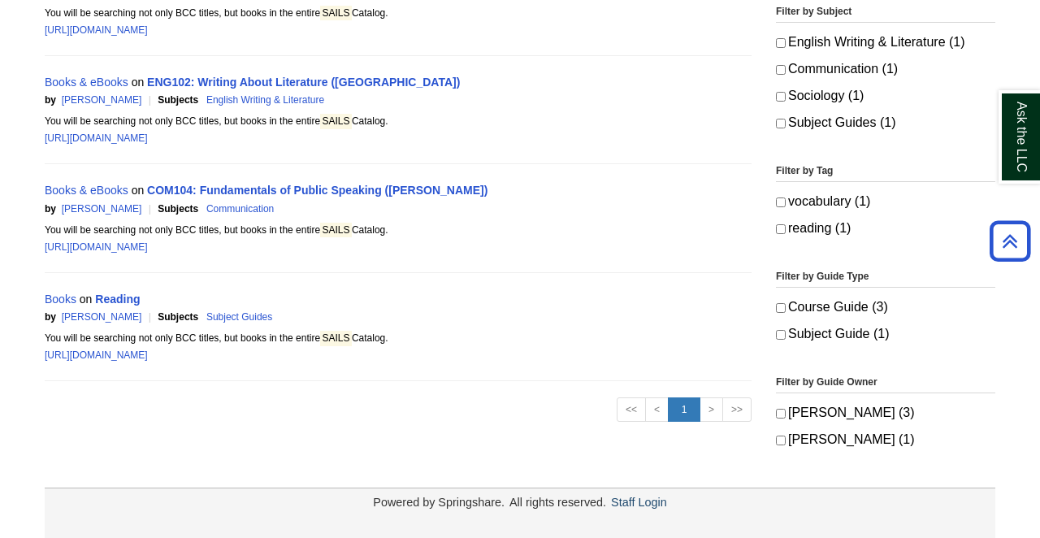
scroll to position [400, 0]
click at [148, 354] on link "[URL][DOMAIN_NAME]" at bounding box center [96, 355] width 103 height 11
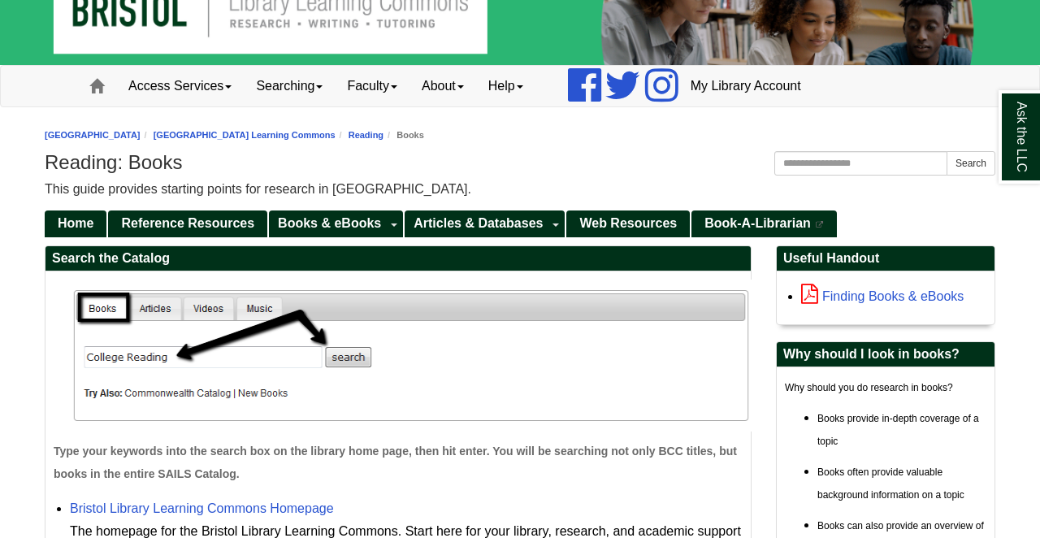
scroll to position [37, 0]
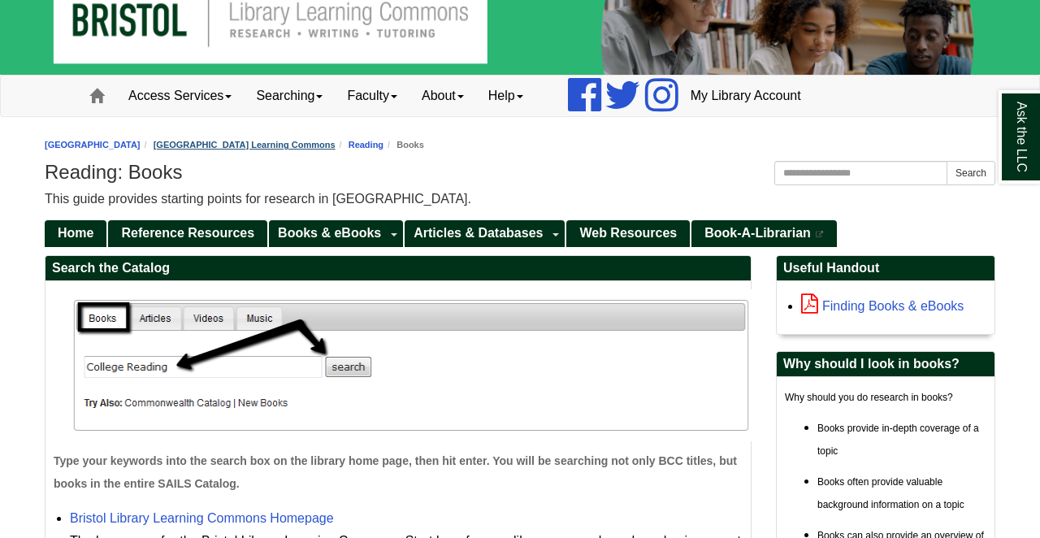
click at [328, 140] on link "[GEOGRAPHIC_DATA] Learning Commons" at bounding box center [245, 145] width 182 height 10
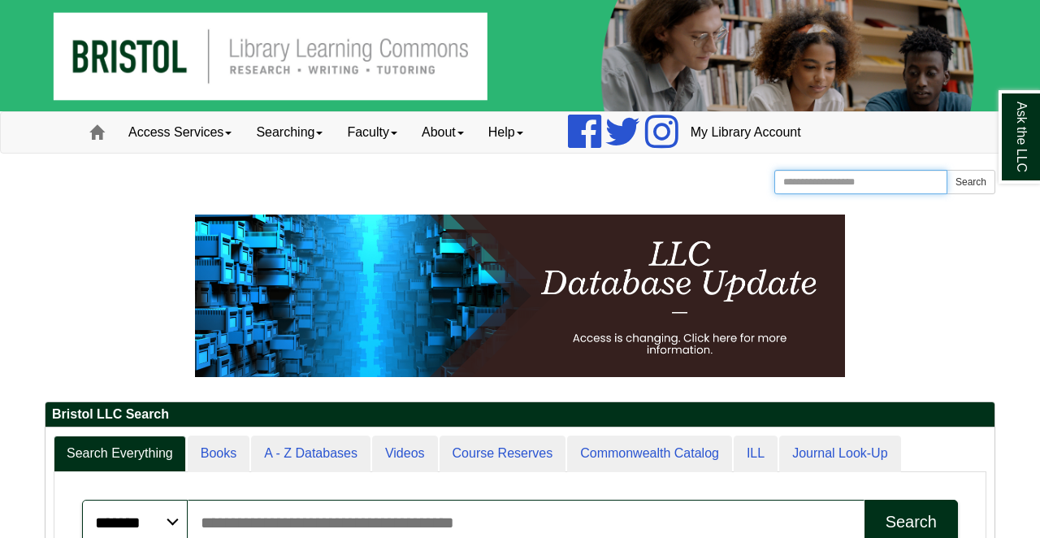
click at [851, 184] on input "Search the Website" at bounding box center [860, 182] width 173 height 24
type input "**********"
click at [970, 182] on button "Search" at bounding box center [970, 182] width 49 height 24
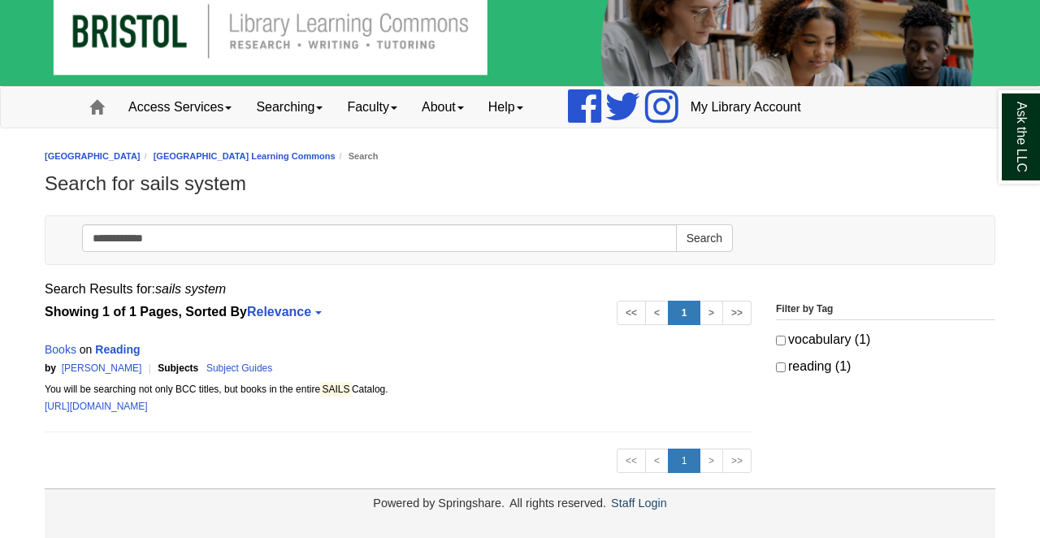
scroll to position [24, 0]
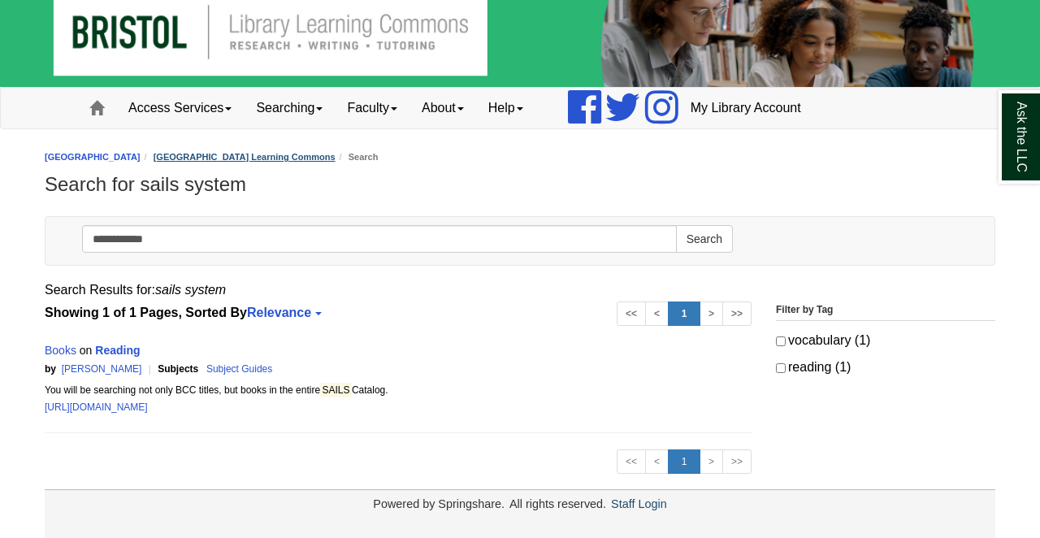
click at [291, 159] on link "[GEOGRAPHIC_DATA] Learning Commons" at bounding box center [245, 157] width 182 height 10
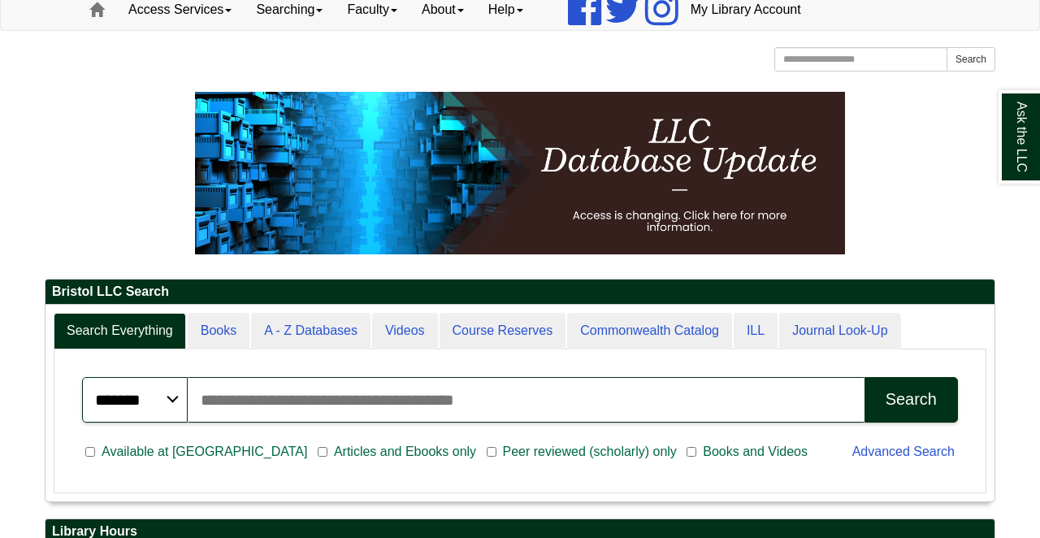
scroll to position [196, 949]
